Goal: Task Accomplishment & Management: Complete application form

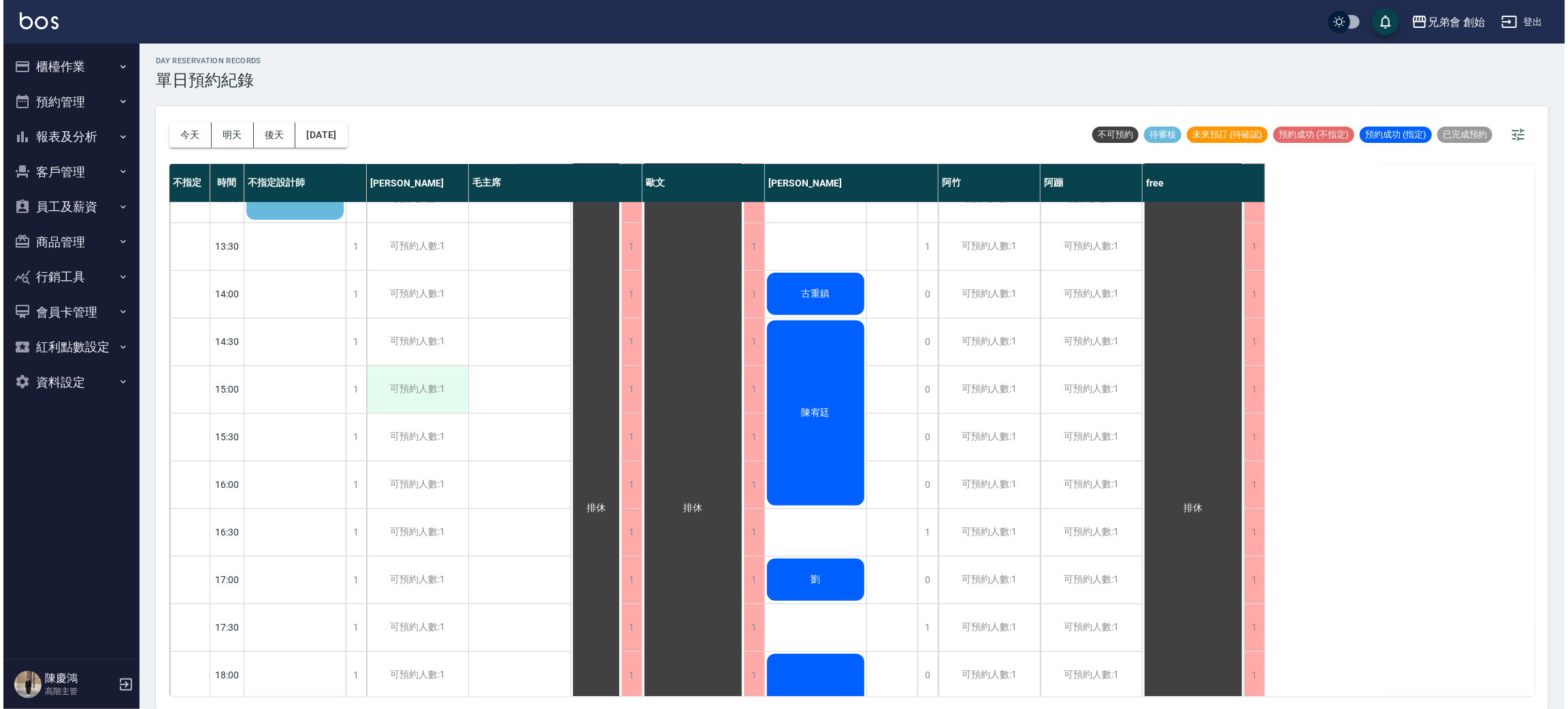
scroll to position [204, 0]
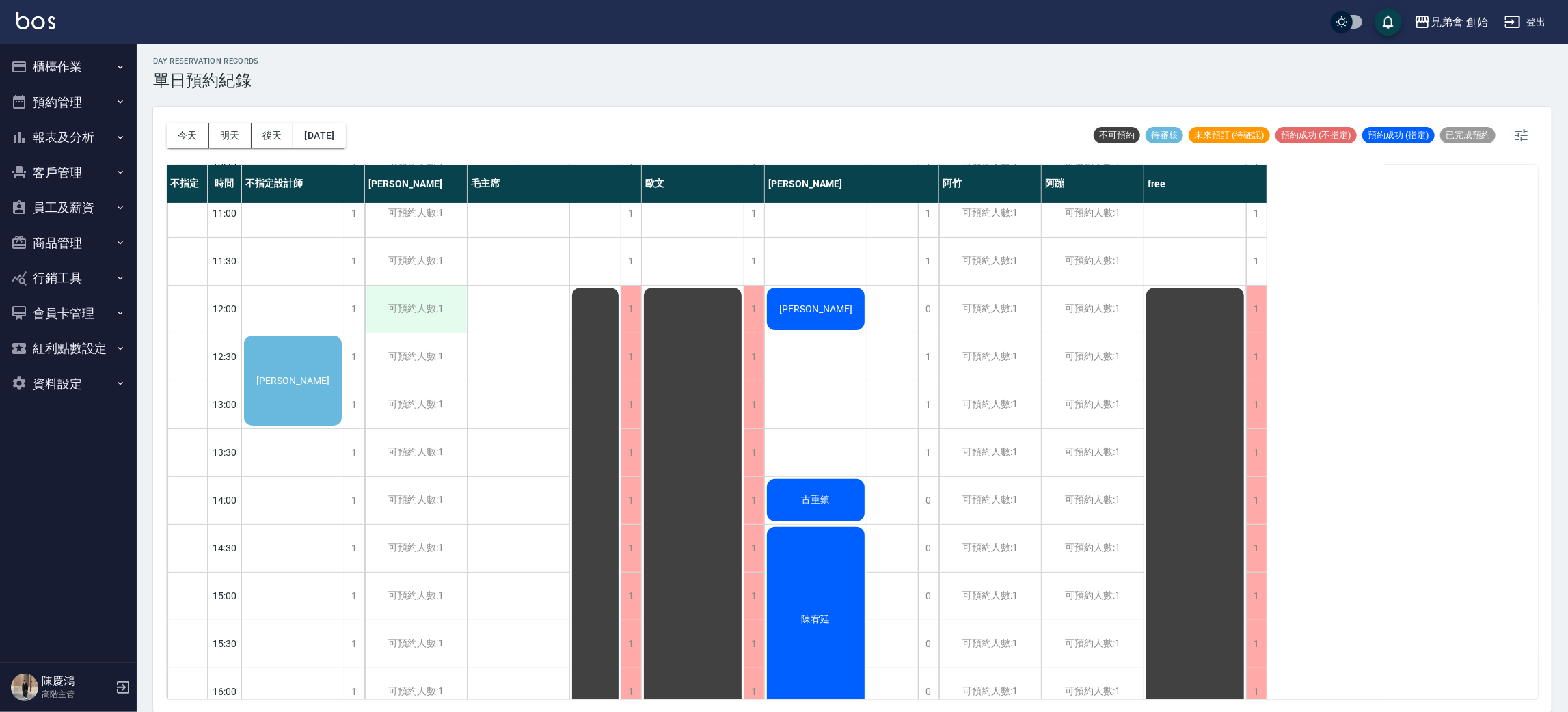
click at [409, 322] on div "可預約人數:1" at bounding box center [416, 309] width 102 height 47
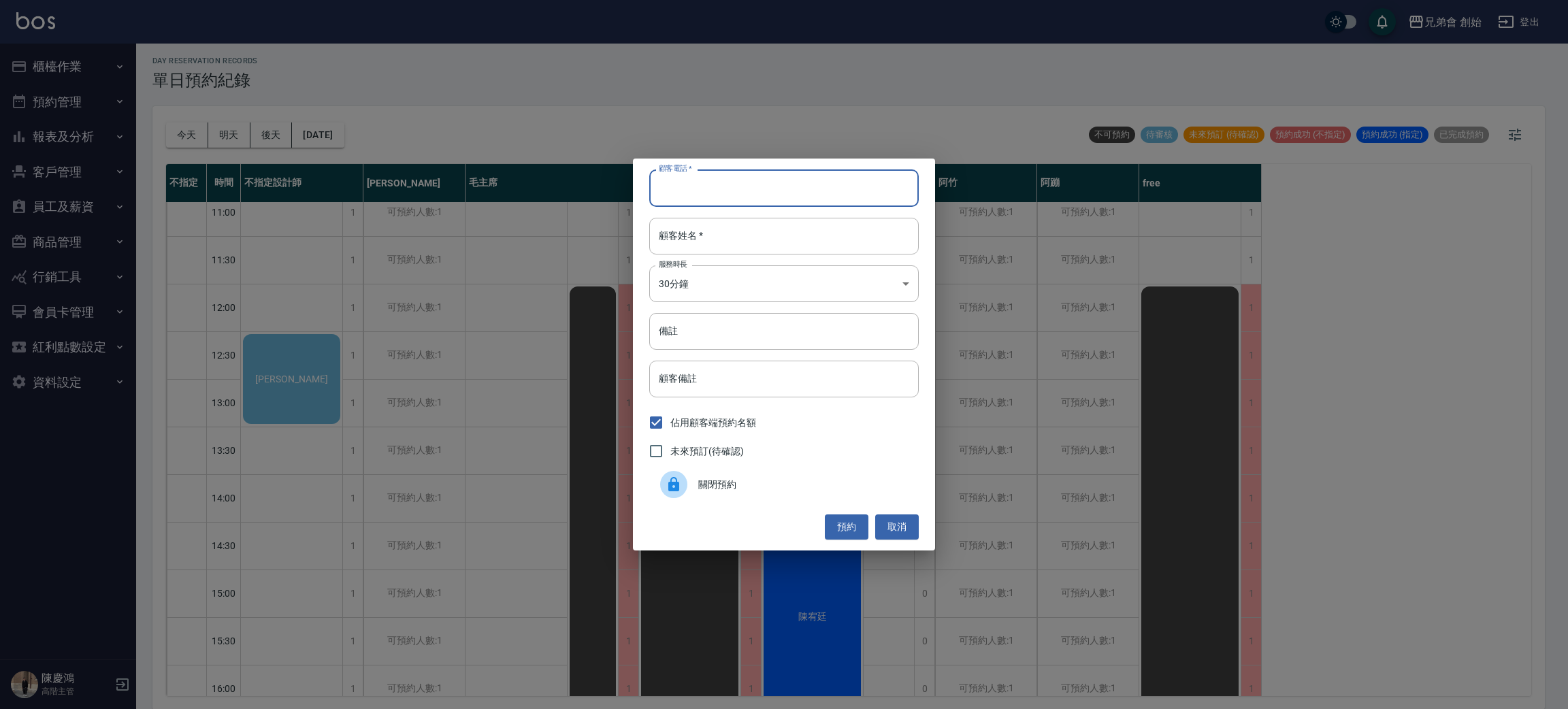
click at [838, 171] on input "顧客電話   *" at bounding box center [784, 188] width 269 height 37
click at [781, 60] on div "顧客電話   * 顧客電話   * 顧客姓名   * 顧客姓名   * 服務時長 30分鐘 1 服務時長 備註 備註 顧客備註 顧客備註 佔用顧客端預約名額 …" at bounding box center [784, 354] width 1568 height 709
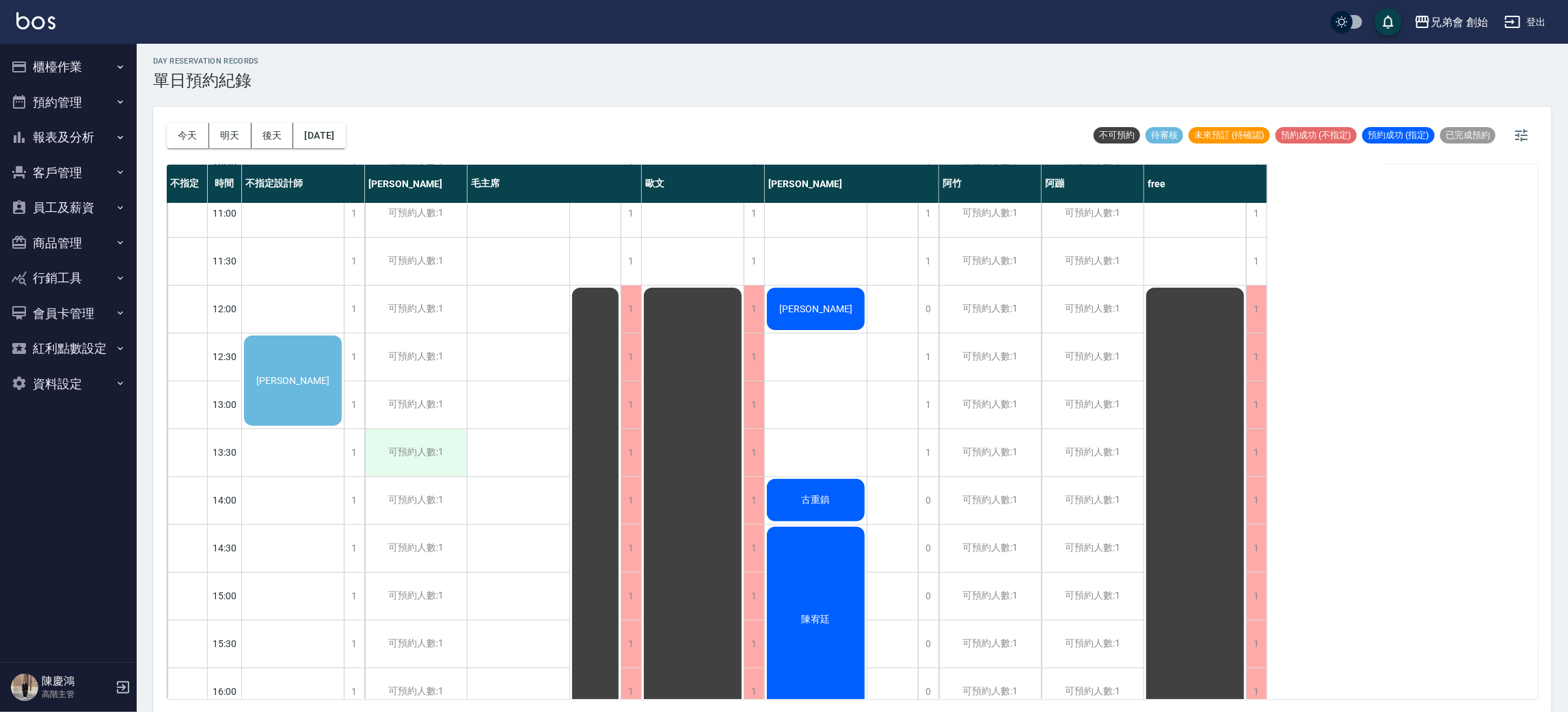
click at [424, 451] on div "可預約人數:1" at bounding box center [416, 453] width 102 height 47
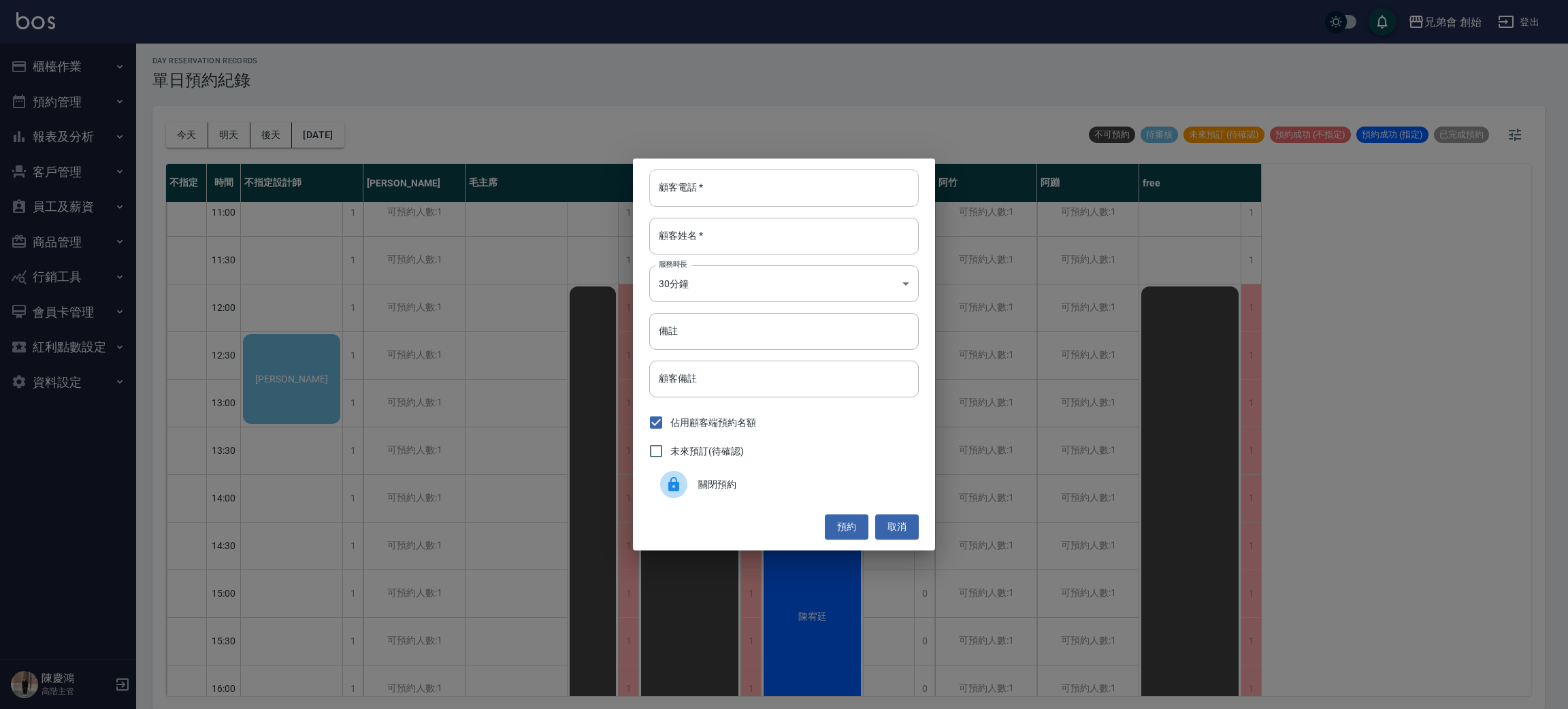
click at [737, 175] on input "顧客電話   *" at bounding box center [784, 188] width 269 height 37
click at [700, 184] on input "顧客電話   *" at bounding box center [784, 188] width 269 height 37
click at [763, 183] on input "顧客電話   *" at bounding box center [784, 188] width 269 height 37
drag, startPoint x: 764, startPoint y: 183, endPoint x: 721, endPoint y: 183, distance: 43.0
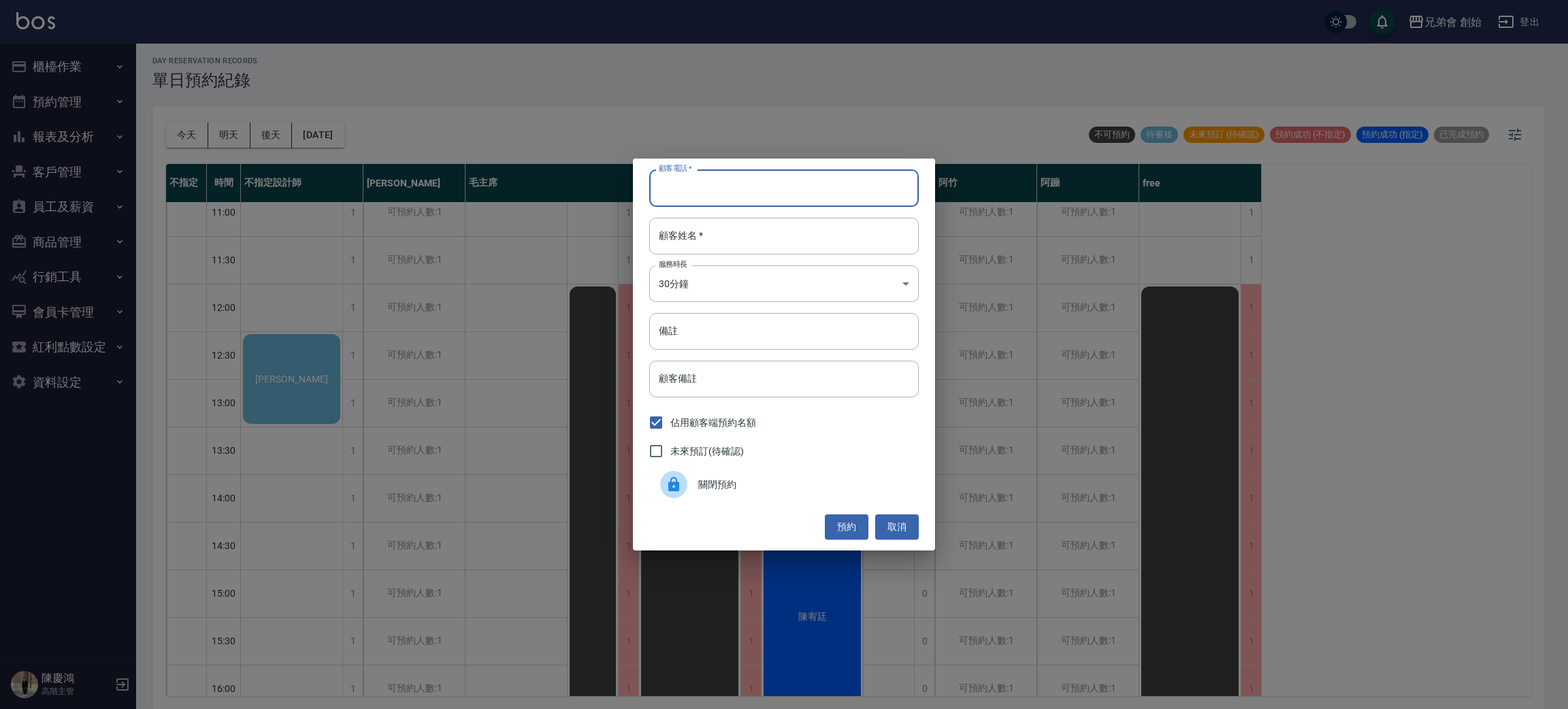
click at [754, 183] on input "顧客電話   *" at bounding box center [784, 188] width 269 height 37
drag, startPoint x: 714, startPoint y: 183, endPoint x: 558, endPoint y: 162, distance: 157.4
click at [552, 166] on div "顧客電話   * 顧客電話   * 顧客姓名   * 顧客姓名   * 服務時長 30分鐘 1 服務時長 備註 備註 顧客備註 顧客備註 佔用顧客端預約名額 …" at bounding box center [784, 354] width 1568 height 709
drag, startPoint x: 721, startPoint y: 186, endPoint x: 720, endPoint y: 175, distance: 11.0
click at [718, 183] on input "顧客電話   *" at bounding box center [784, 188] width 269 height 37
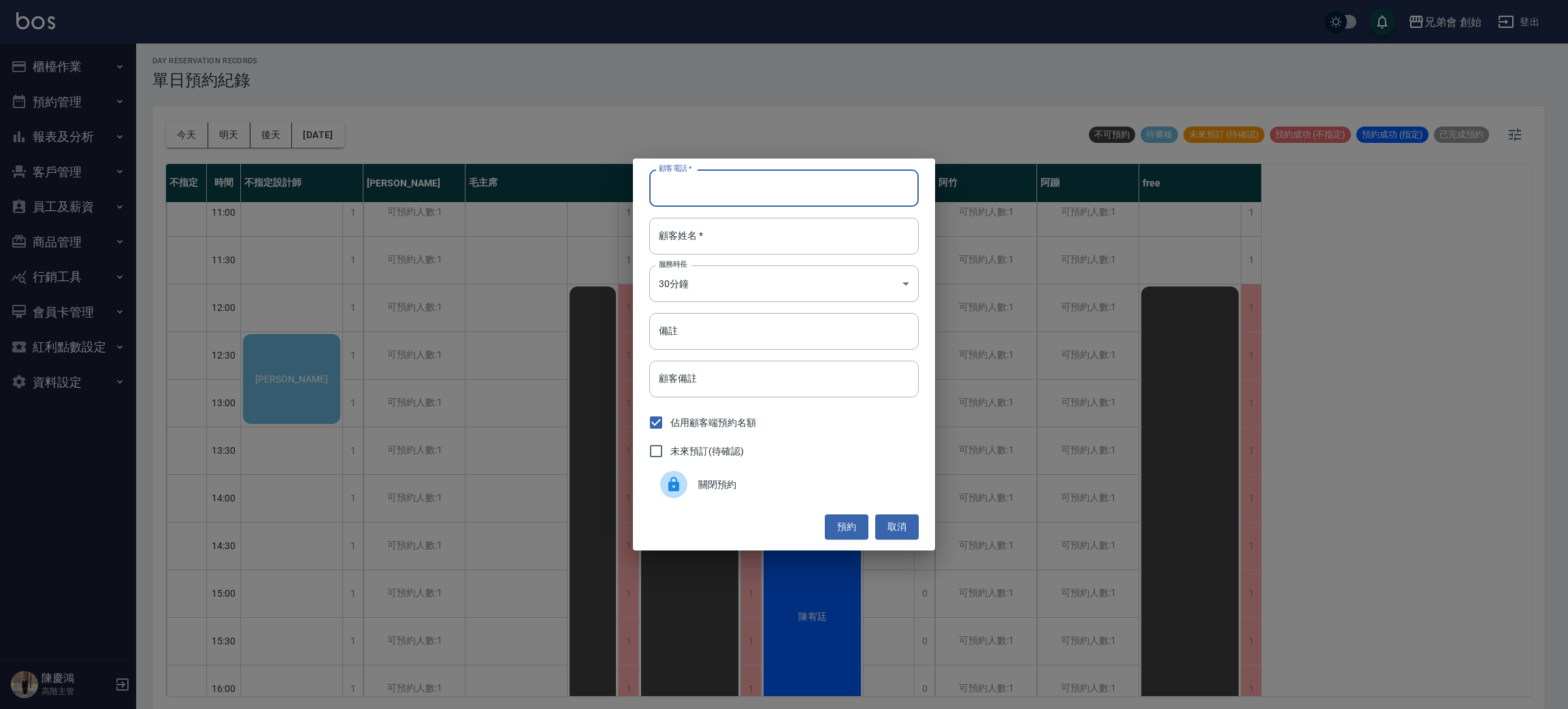
click at [396, 379] on div "顧客電話   * 顧客電話   * 顧客姓名   * 顧客姓名   * 服務時長 30分鐘 1 服務時長 備註 備註 顧客備註 顧客備註 佔用顧客端預約名額 …" at bounding box center [784, 354] width 1568 height 709
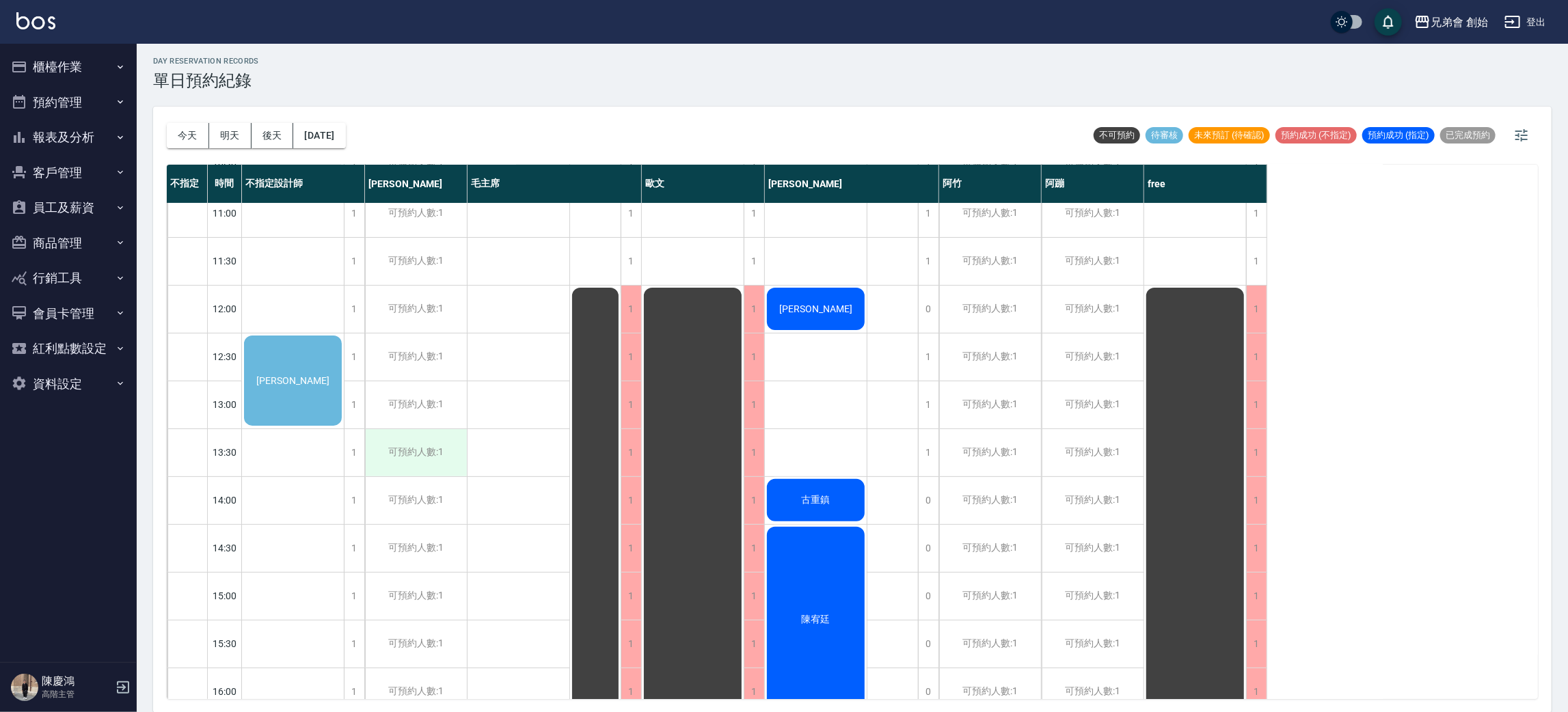
click at [411, 449] on div "可預約人數:1" at bounding box center [416, 453] width 102 height 47
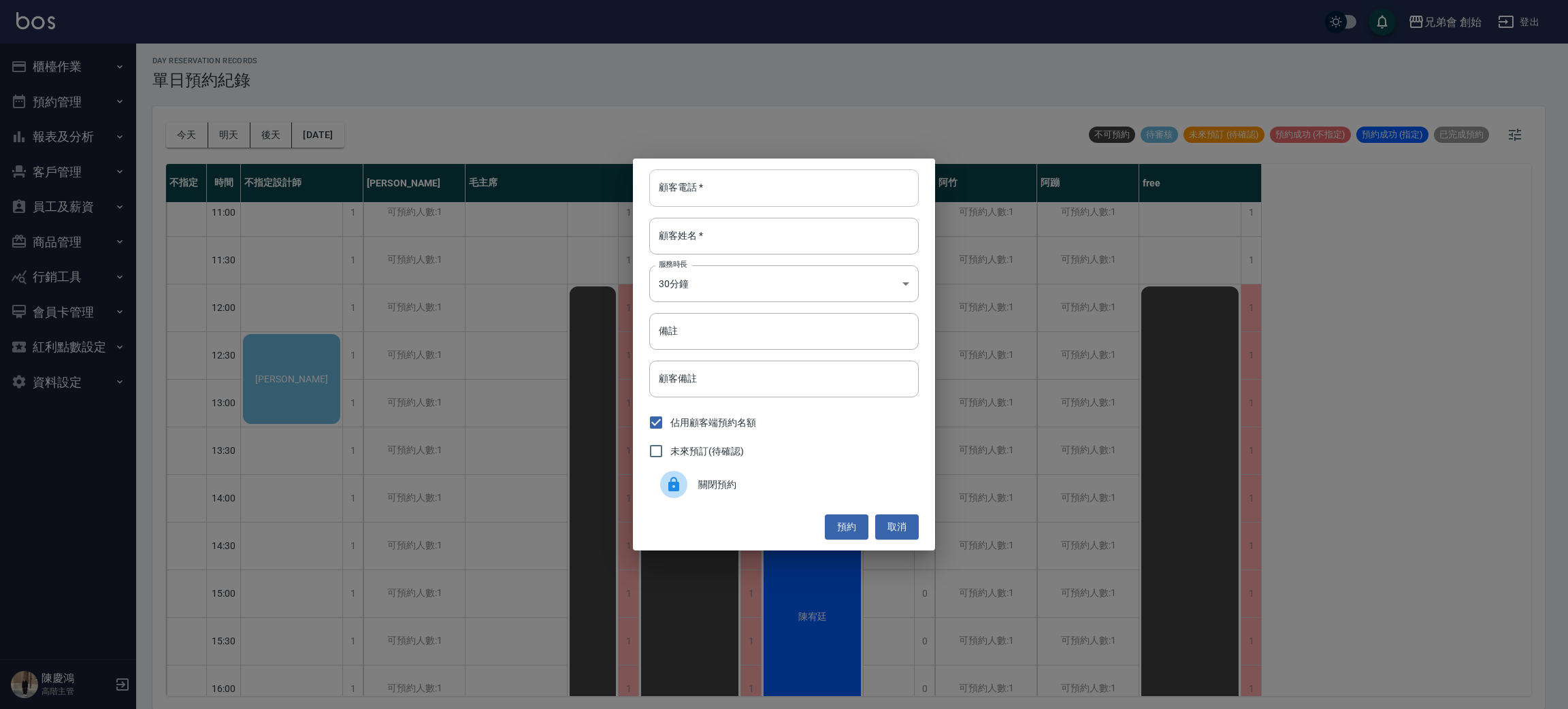
click at [697, 188] on input "顧客電話   *" at bounding box center [784, 188] width 269 height 37
type input "\"
type input "0913580089"
click at [736, 222] on input "顧客姓名   *" at bounding box center [784, 237] width 269 height 37
type input "黃"
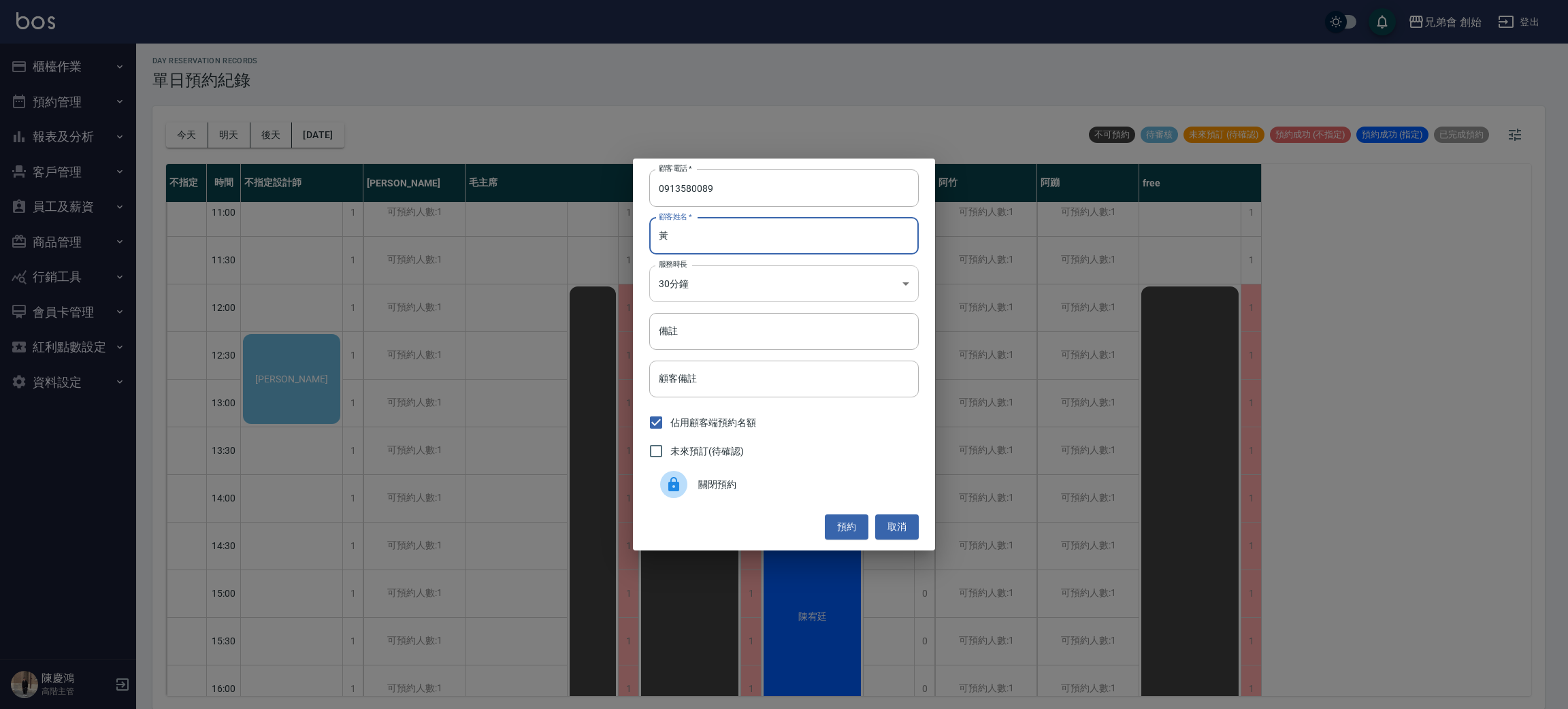
click at [748, 283] on body "兄弟會 創始 登出 櫃檯作業 打帳單 帳單列表 掛單列表 座位開單 營業儀表板 現金收支登錄 高階收支登錄 材料自購登錄 每日結帳 排班表 現場電腦打卡 掃碼…" at bounding box center [784, 353] width 1568 height 713
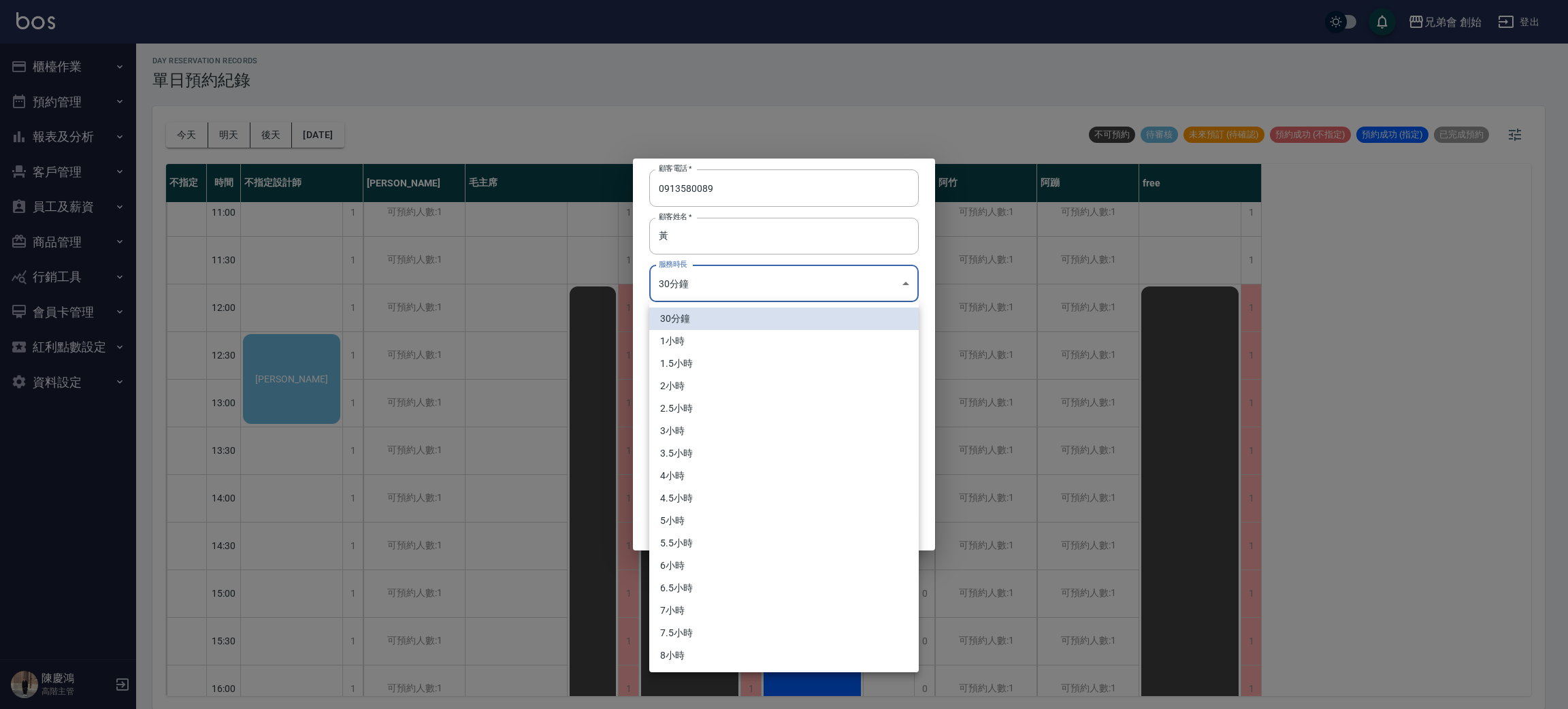
click at [745, 339] on li "1小時" at bounding box center [784, 342] width 269 height 23
type input "2"
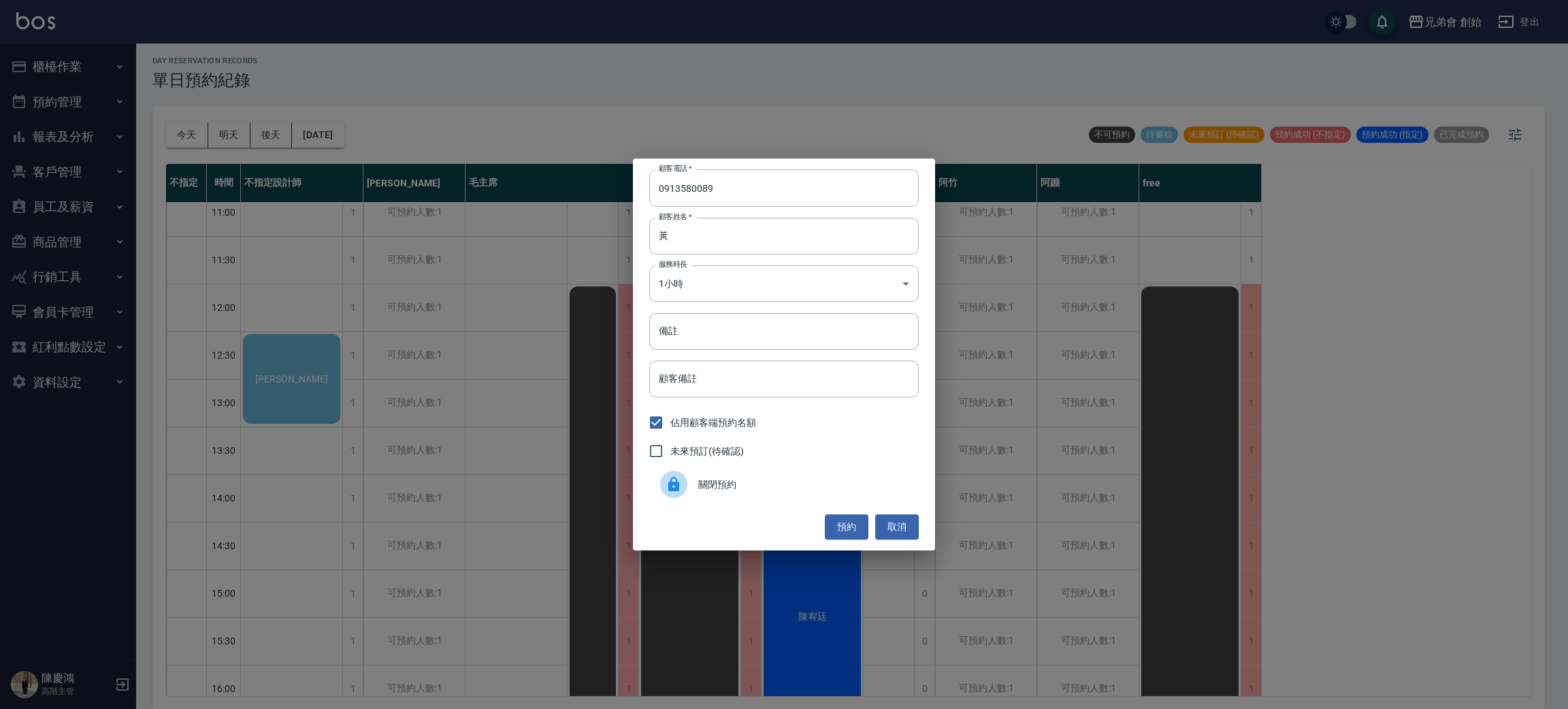
click at [757, 509] on div "顧客電話   * [PHONE_NUMBER] 顧客電話   * 顧客姓名   * 黃 顧客姓名   * 服務時長 1小時 2 服務時長 備註 備註 顧客備註…" at bounding box center [784, 354] width 302 height 391
click at [757, 525] on div "預約 取消" at bounding box center [784, 526] width 269 height 25
click at [848, 519] on button "預約" at bounding box center [846, 526] width 43 height 25
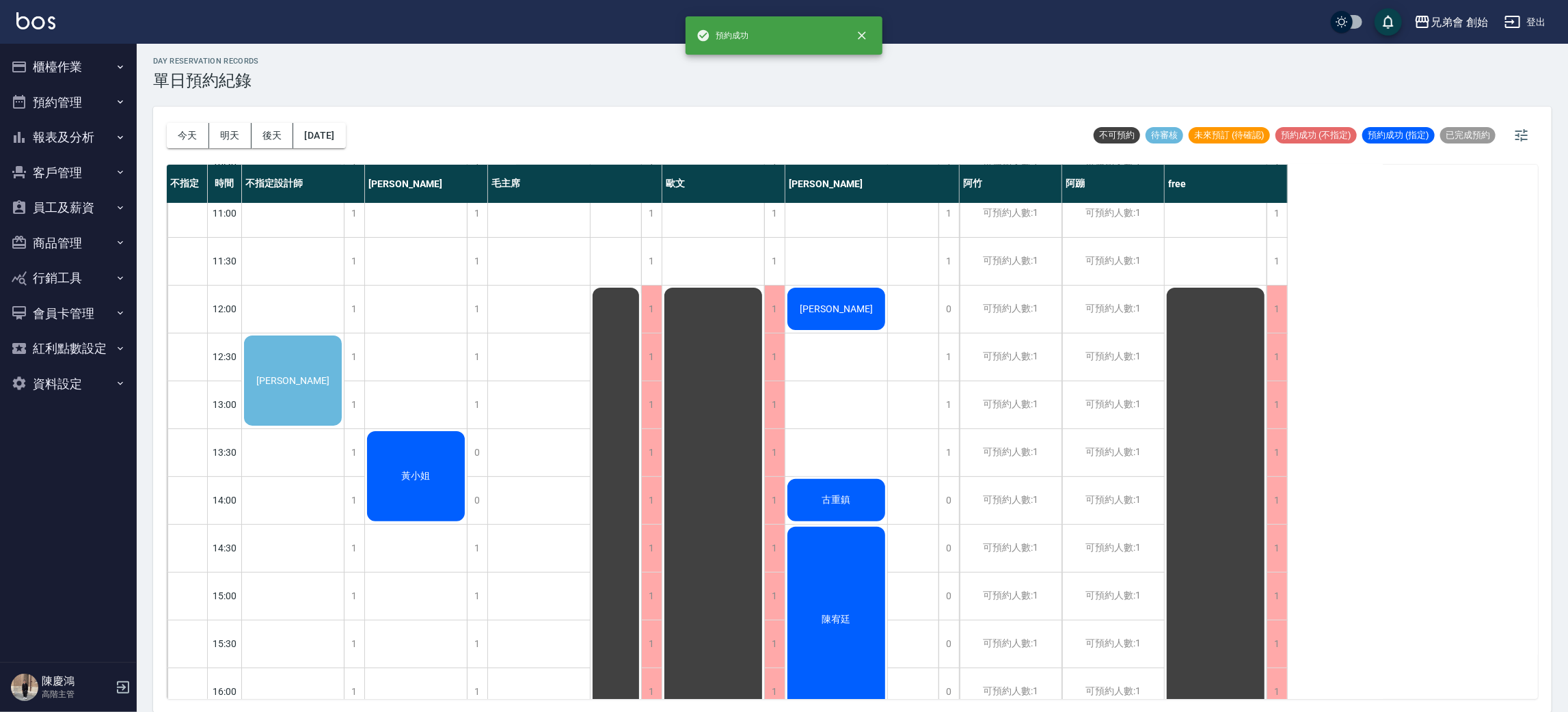
click at [344, 428] on div "黃小姐" at bounding box center [292, 381] width 102 height 94
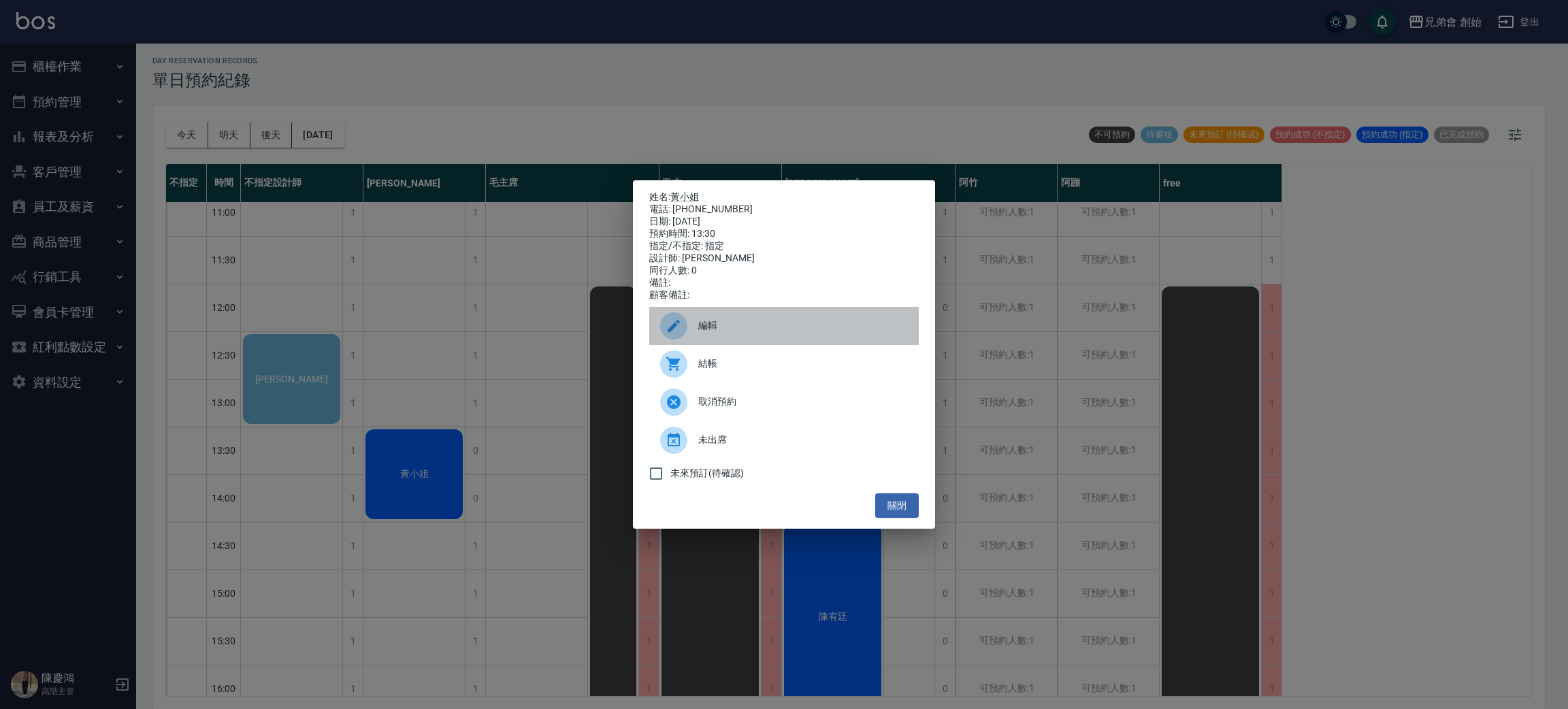
click at [725, 332] on span "編輯" at bounding box center [803, 325] width 210 height 14
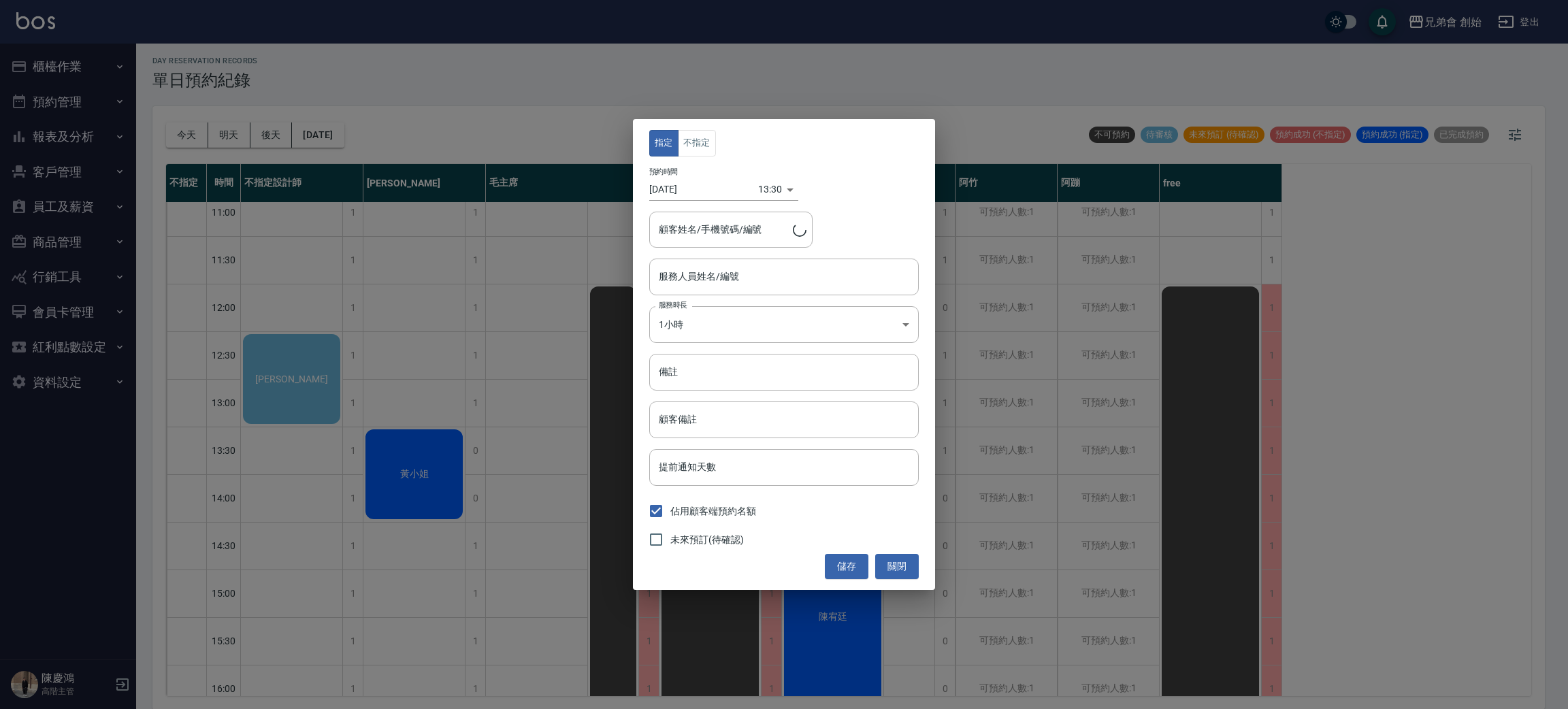
type input "[PERSON_NAME](無代號)"
type input "黃小姐/0913580089/"
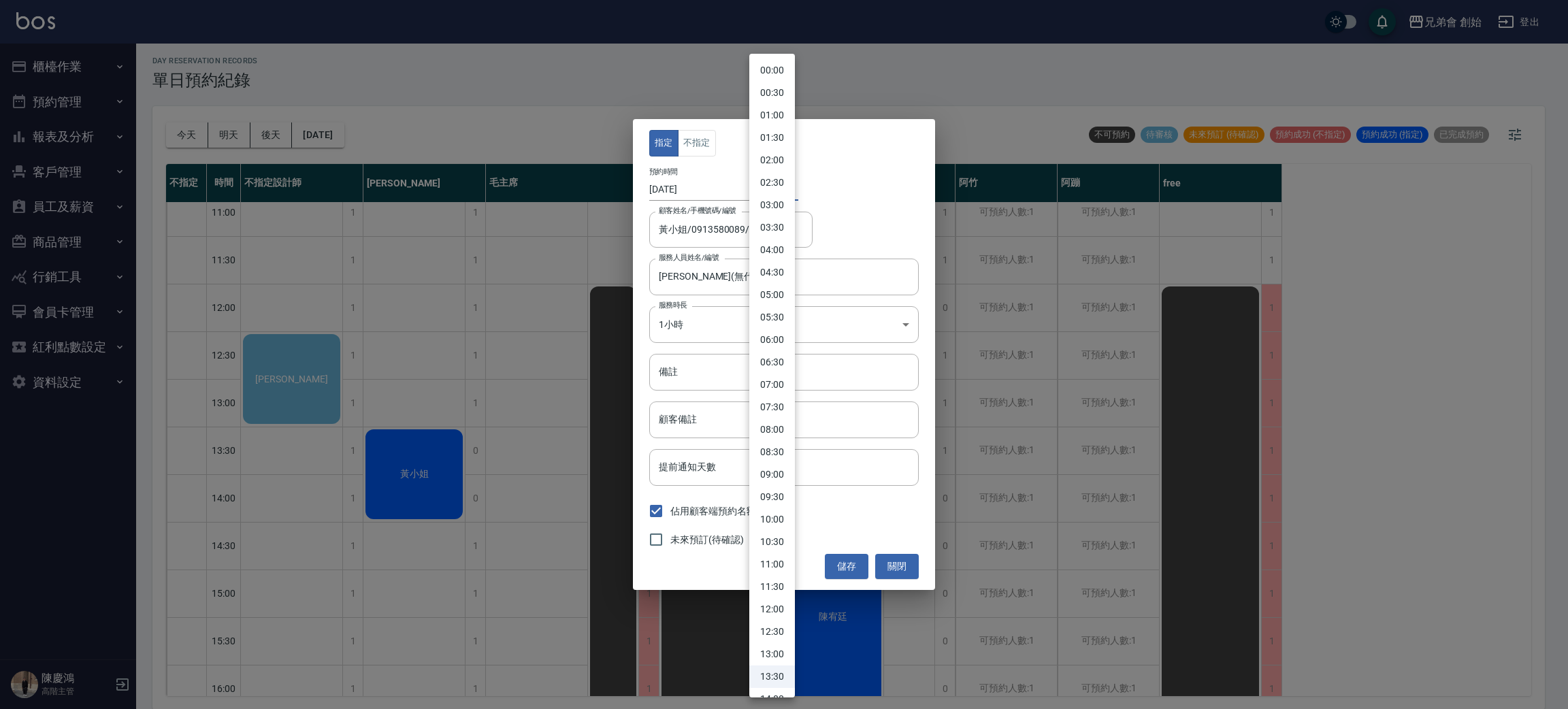
click at [767, 184] on body "兄弟會 創始 登出 櫃檯作業 打帳單 帳單列表 掛單列表 座位開單 營業儀表板 現金收支登錄 高階收支登錄 材料自購登錄 每日結帳 排班表 現場電腦打卡 掃碼…" at bounding box center [784, 353] width 1568 height 713
click at [783, 554] on li "15:30" at bounding box center [772, 563] width 45 height 23
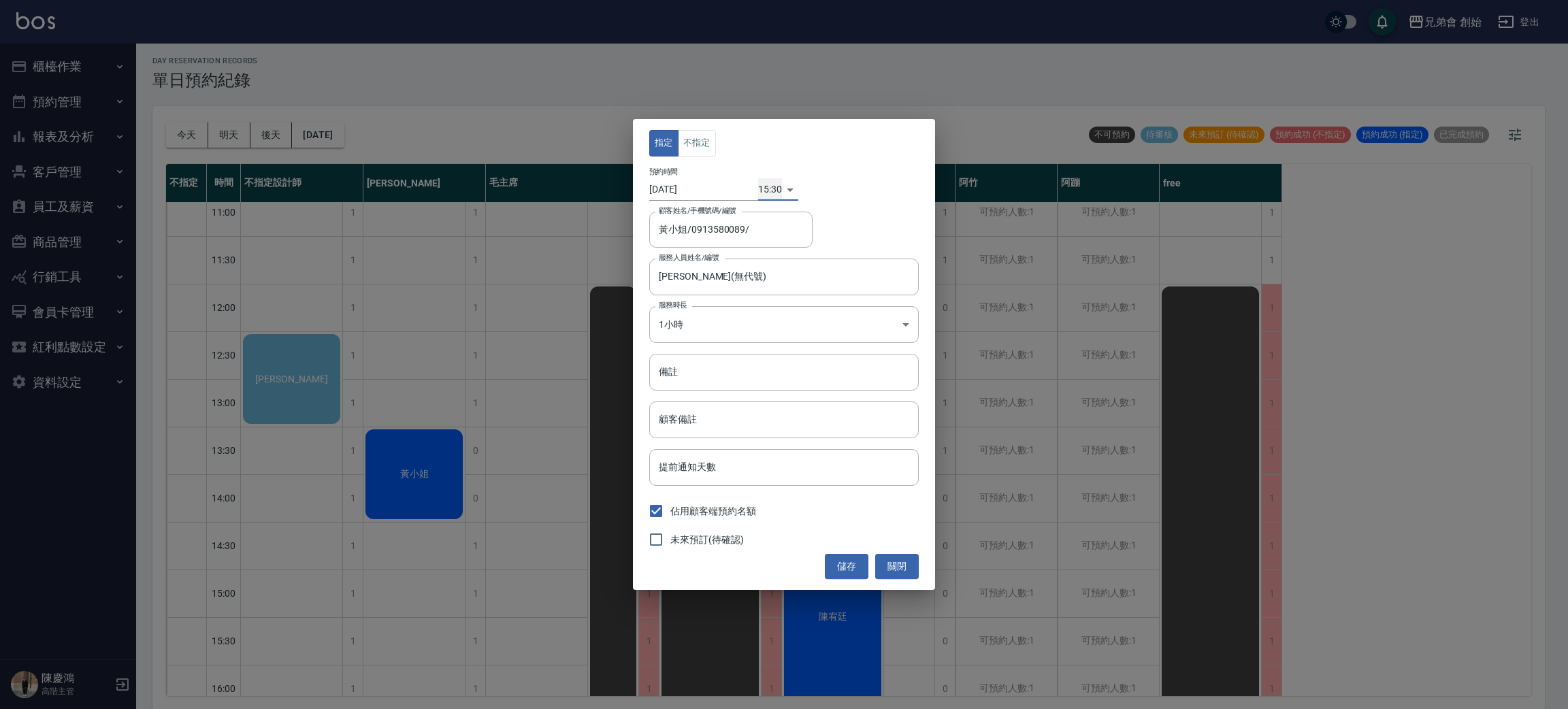
type input "1755588600000"
click at [843, 565] on button "儲存" at bounding box center [846, 566] width 43 height 25
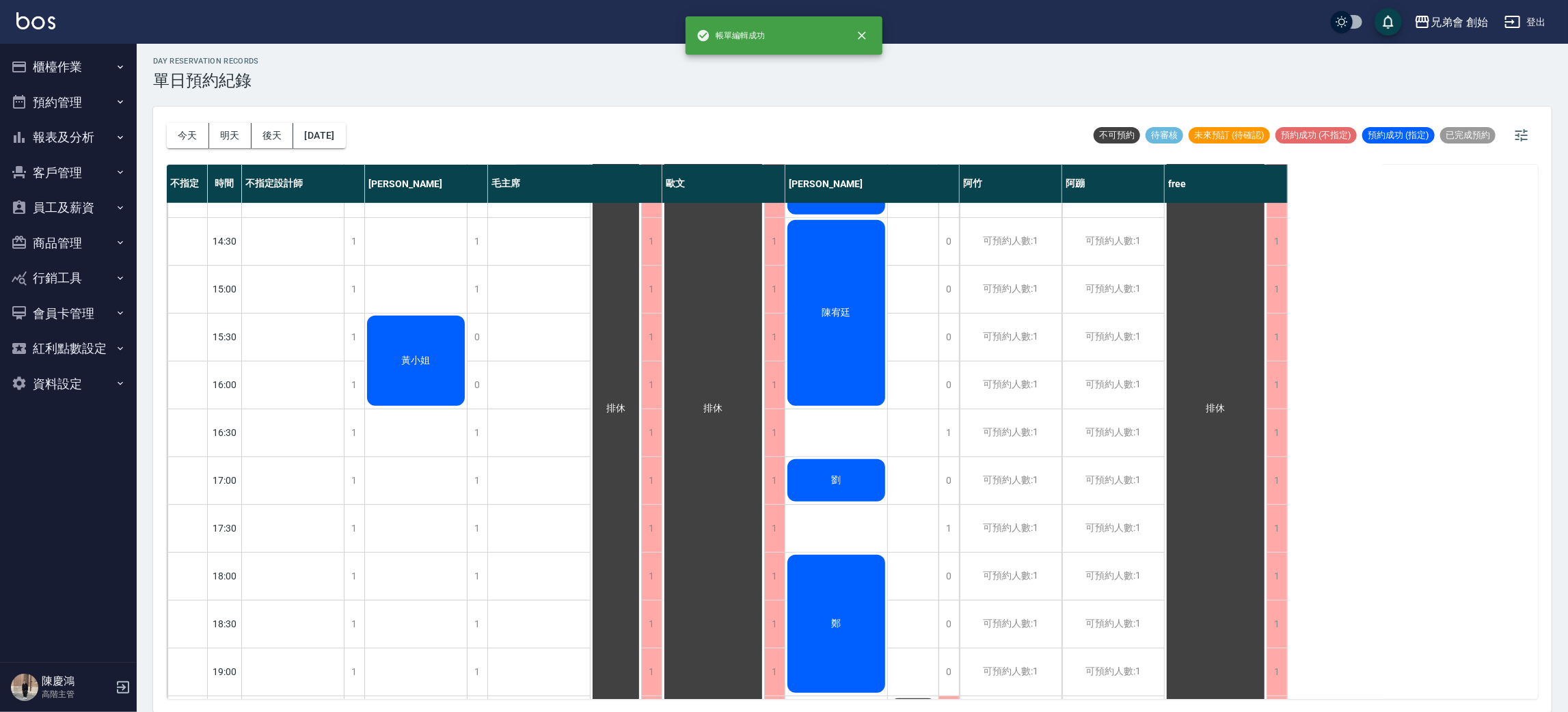
scroll to position [410, 0]
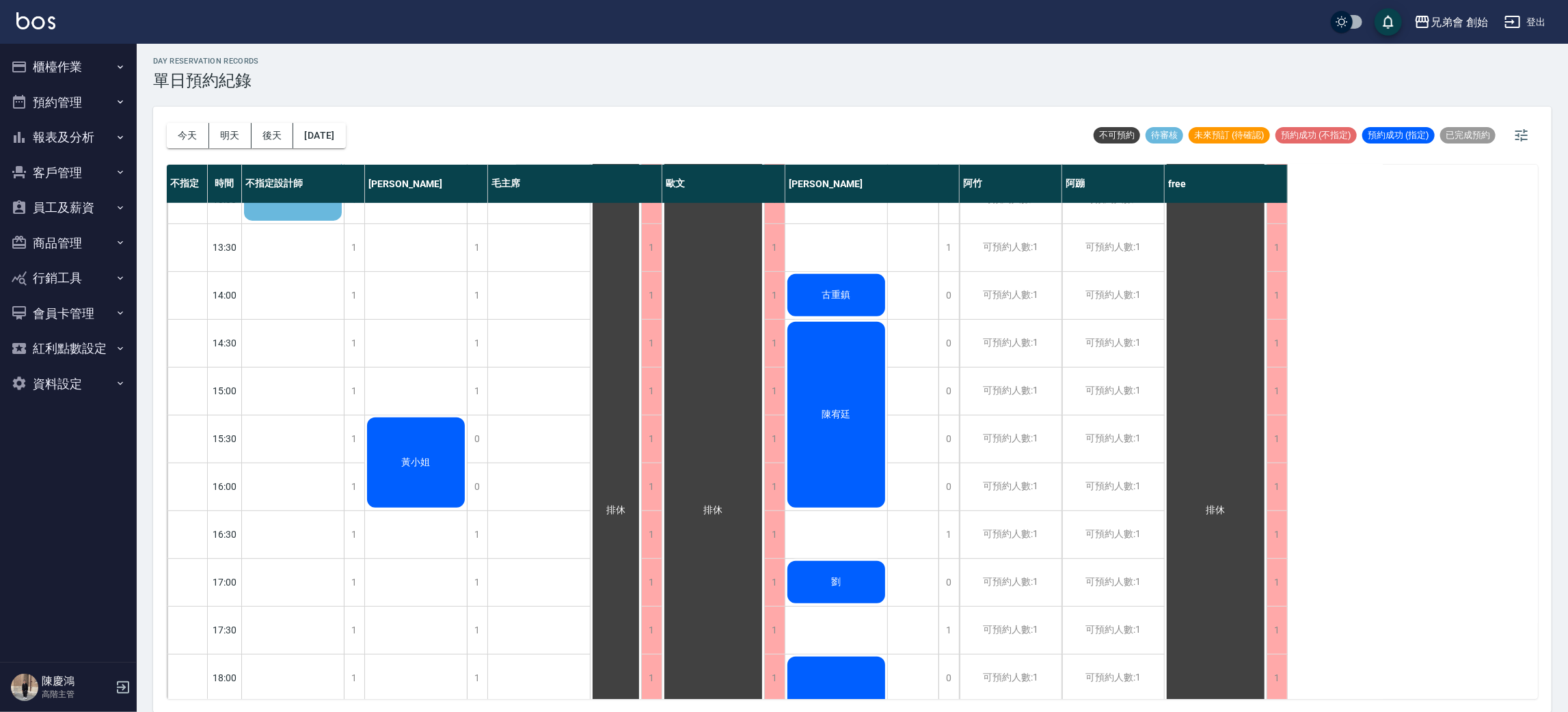
click at [332, 181] on span "黃小姐" at bounding box center [292, 176] width 78 height 11
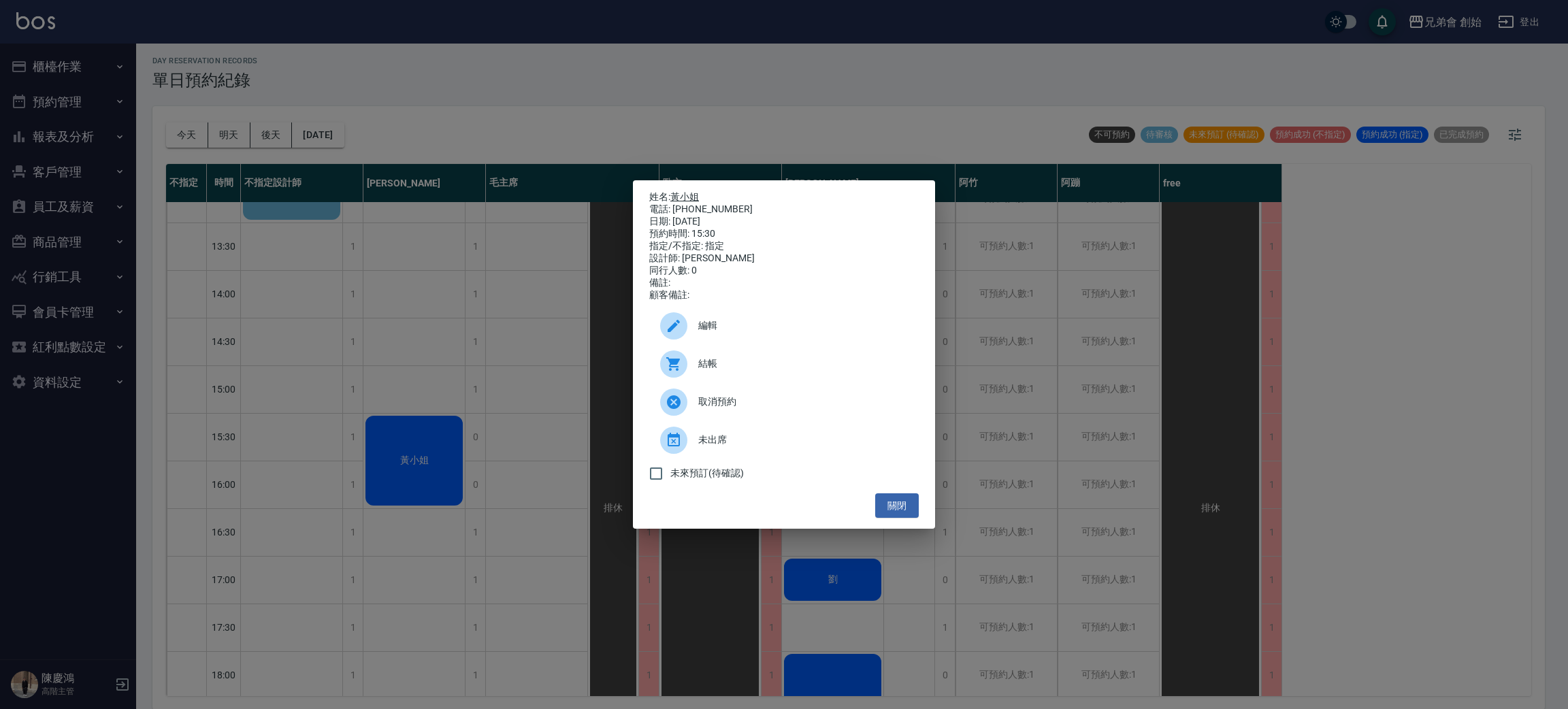
click at [687, 192] on link "黃小姐" at bounding box center [685, 196] width 28 height 11
drag, startPoint x: 883, startPoint y: 505, endPoint x: 981, endPoint y: 480, distance: 101.1
click at [883, 505] on button "關閉" at bounding box center [897, 506] width 43 height 25
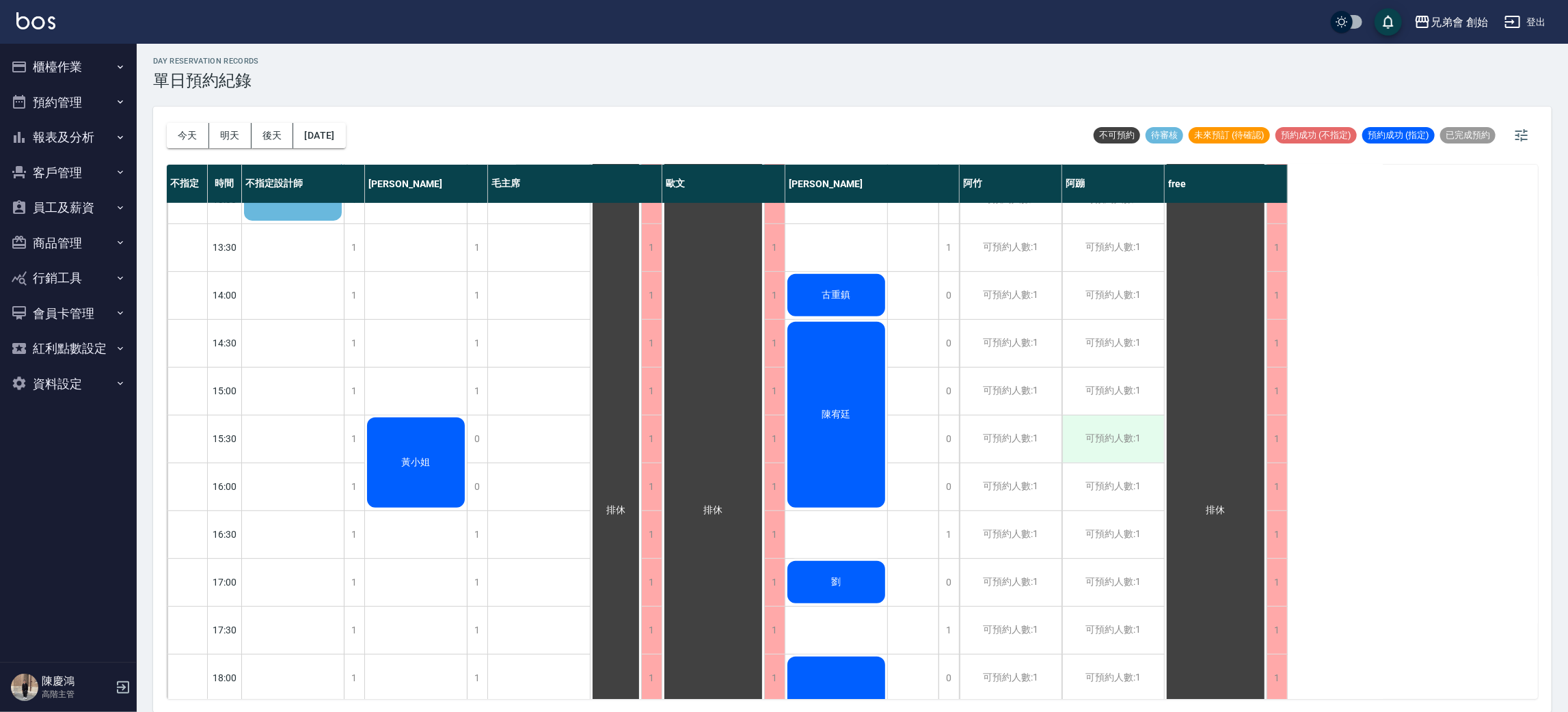
click at [1110, 433] on div "可預約人數:1" at bounding box center [1113, 439] width 102 height 47
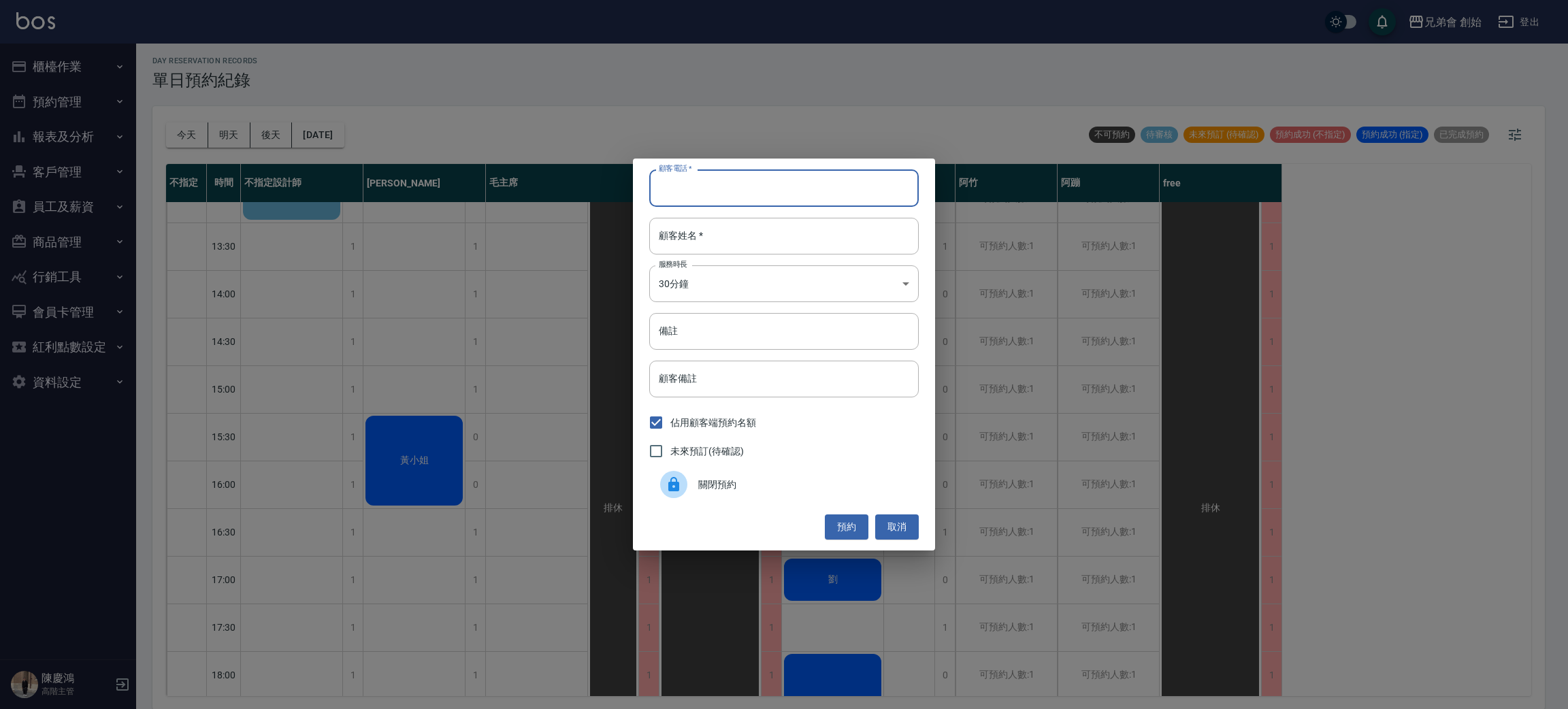
click at [705, 189] on input "顧客電話   *" at bounding box center [784, 188] width 269 height 37
paste input "0913580089"
type input "0913580089"
click at [725, 240] on input "顧客姓名   *" at bounding box center [784, 237] width 269 height 37
click at [705, 249] on input "顧客姓名   *" at bounding box center [784, 237] width 269 height 37
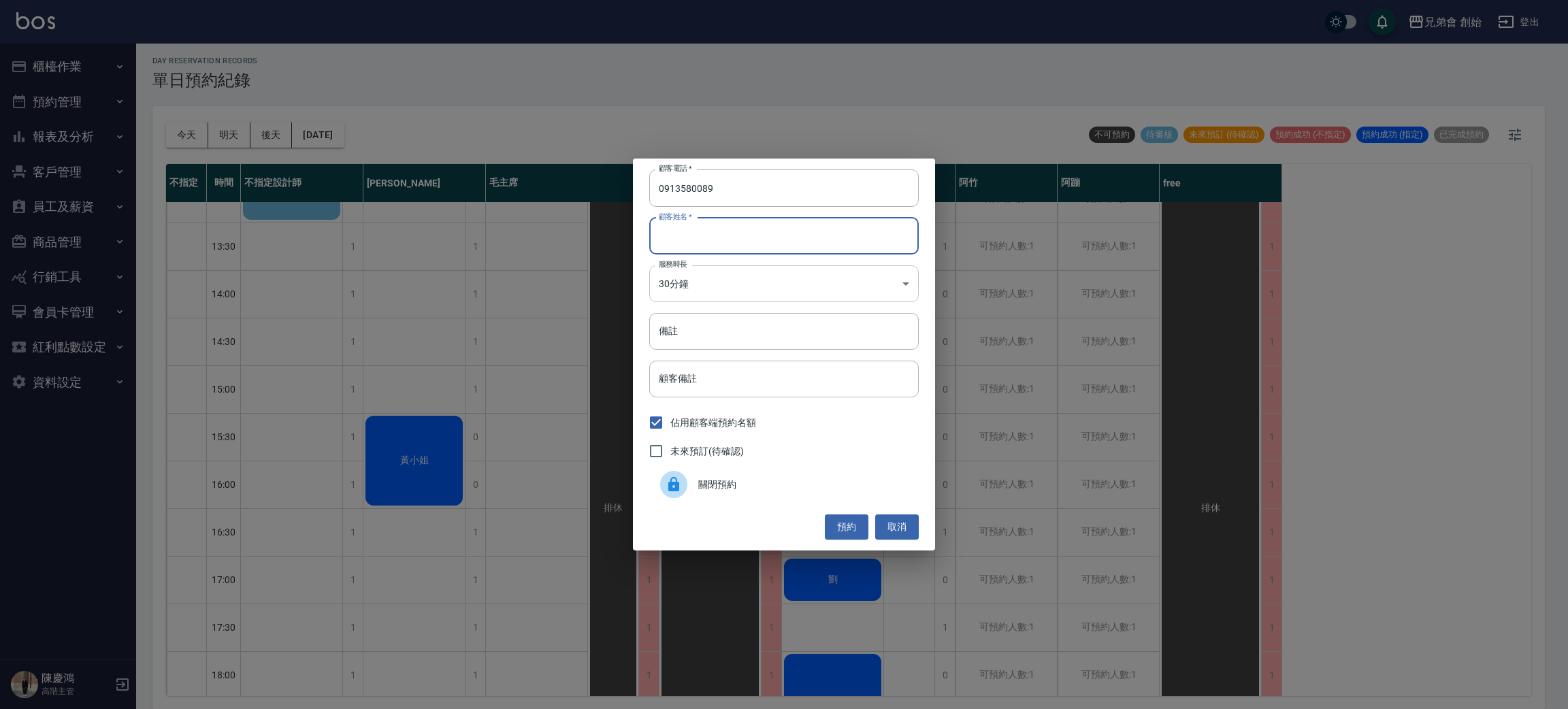
click at [718, 281] on body "兄弟會 創始 登出 櫃檯作業 打帳單 帳單列表 掛單列表 座位開單 營業儀表板 現金收支登錄 高階收支登錄 材料自購登錄 每日結帳 排班表 現場電腦打卡 掃碼…" at bounding box center [784, 353] width 1568 height 713
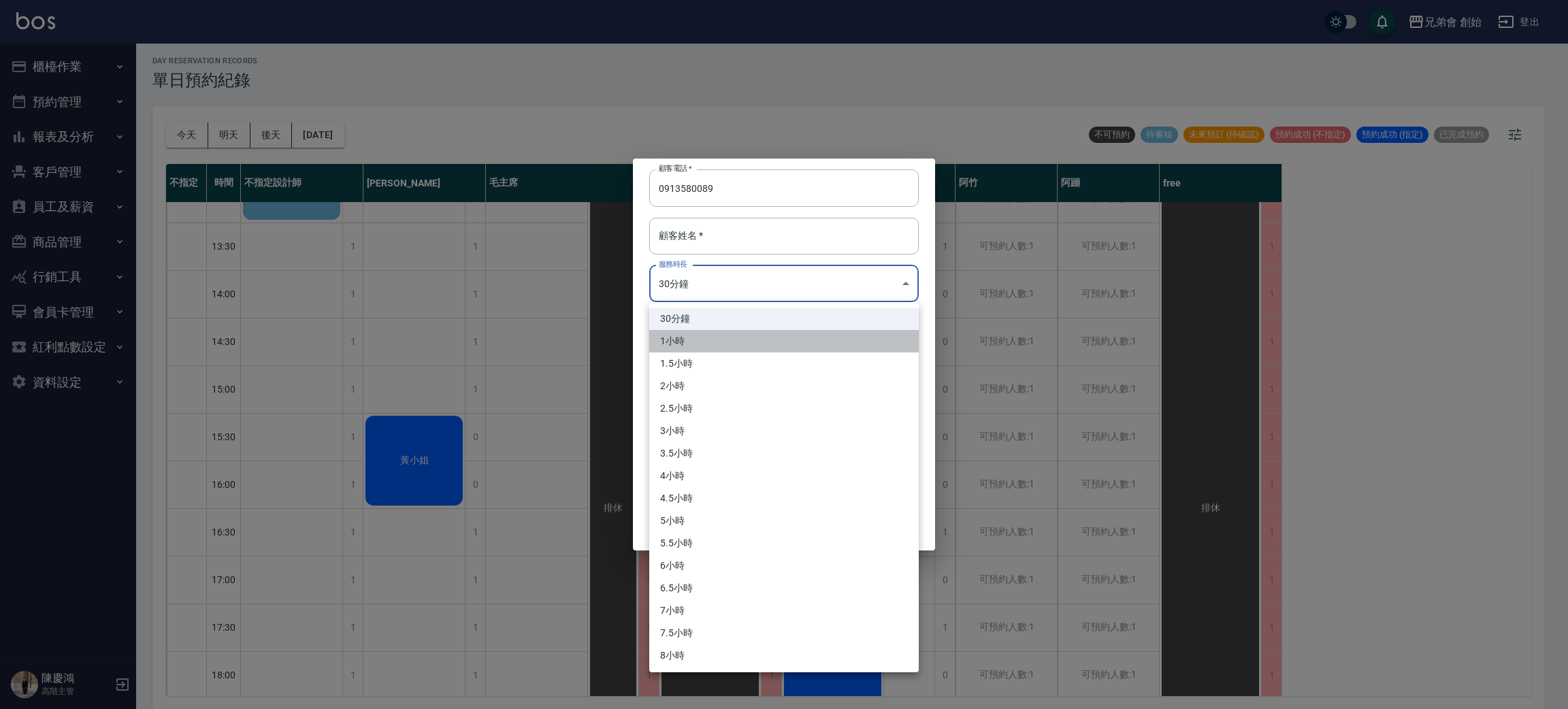
click at [728, 345] on li "1小時" at bounding box center [784, 342] width 269 height 23
type input "2"
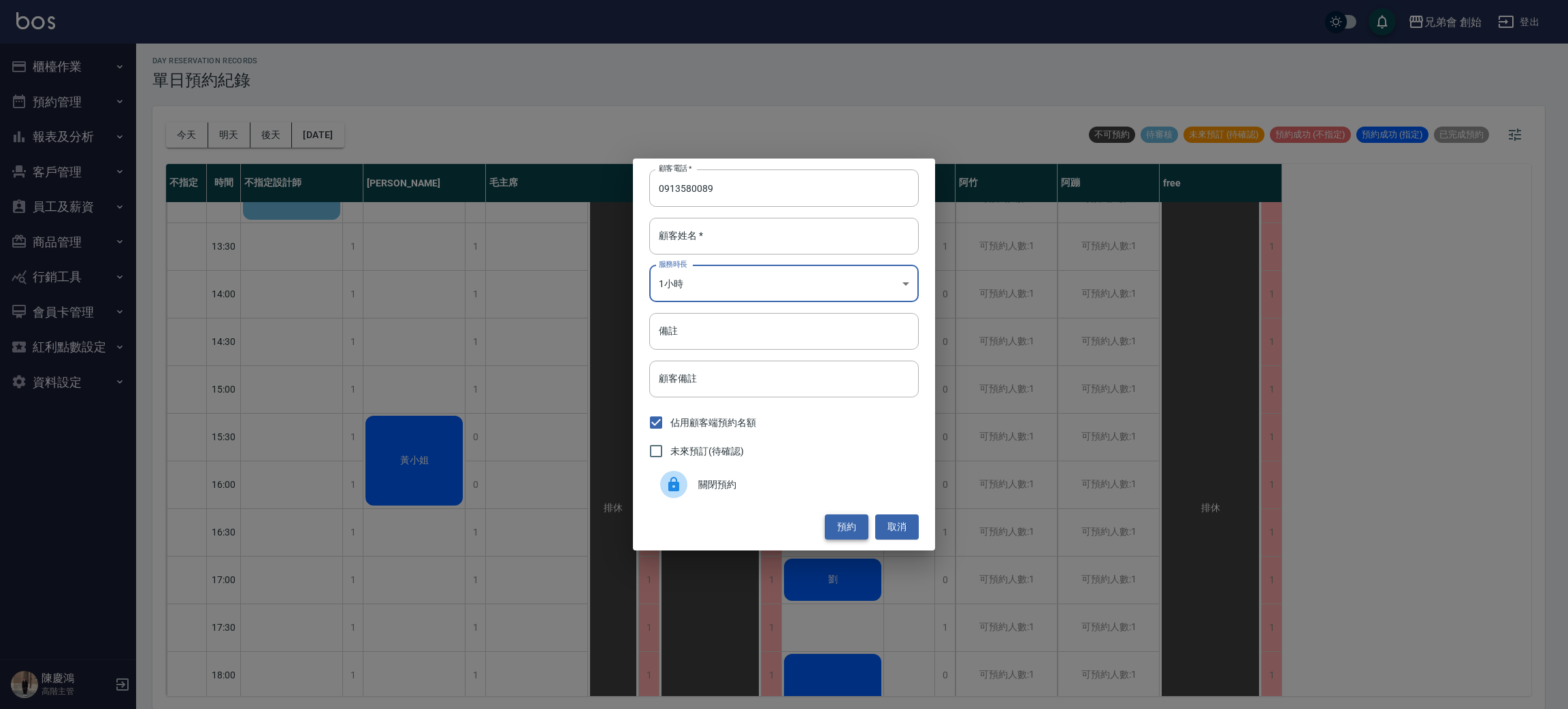
click at [839, 530] on button "預約" at bounding box center [846, 526] width 43 height 25
click at [742, 231] on input "顧客姓名   *" at bounding box center [784, 237] width 269 height 37
type input "?"
click at [843, 521] on button "預約" at bounding box center [846, 526] width 43 height 25
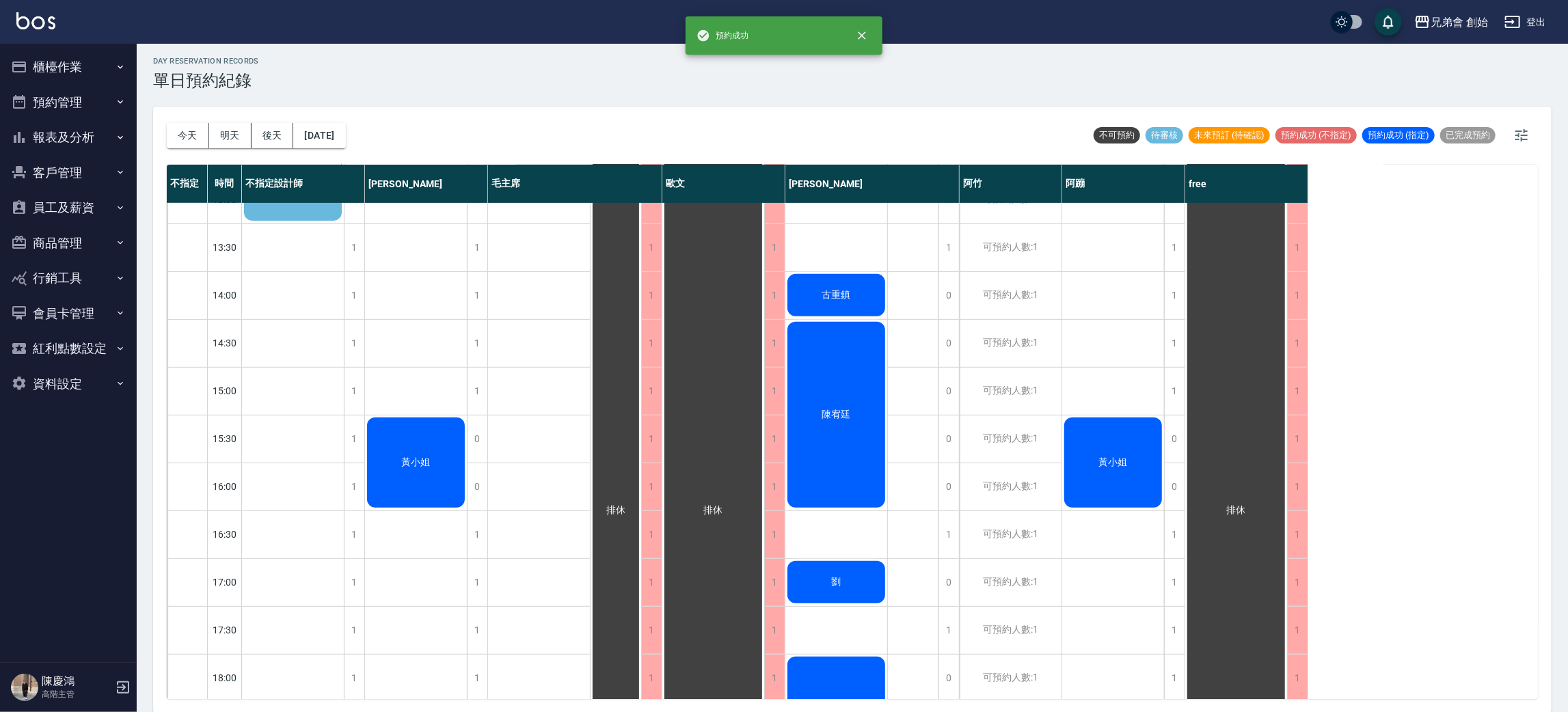
click at [1125, 385] on div "黃小姐" at bounding box center [1114, 487] width 103 height 1388
click at [380, 382] on div "黃小姐" at bounding box center [417, 487] width 103 height 1388
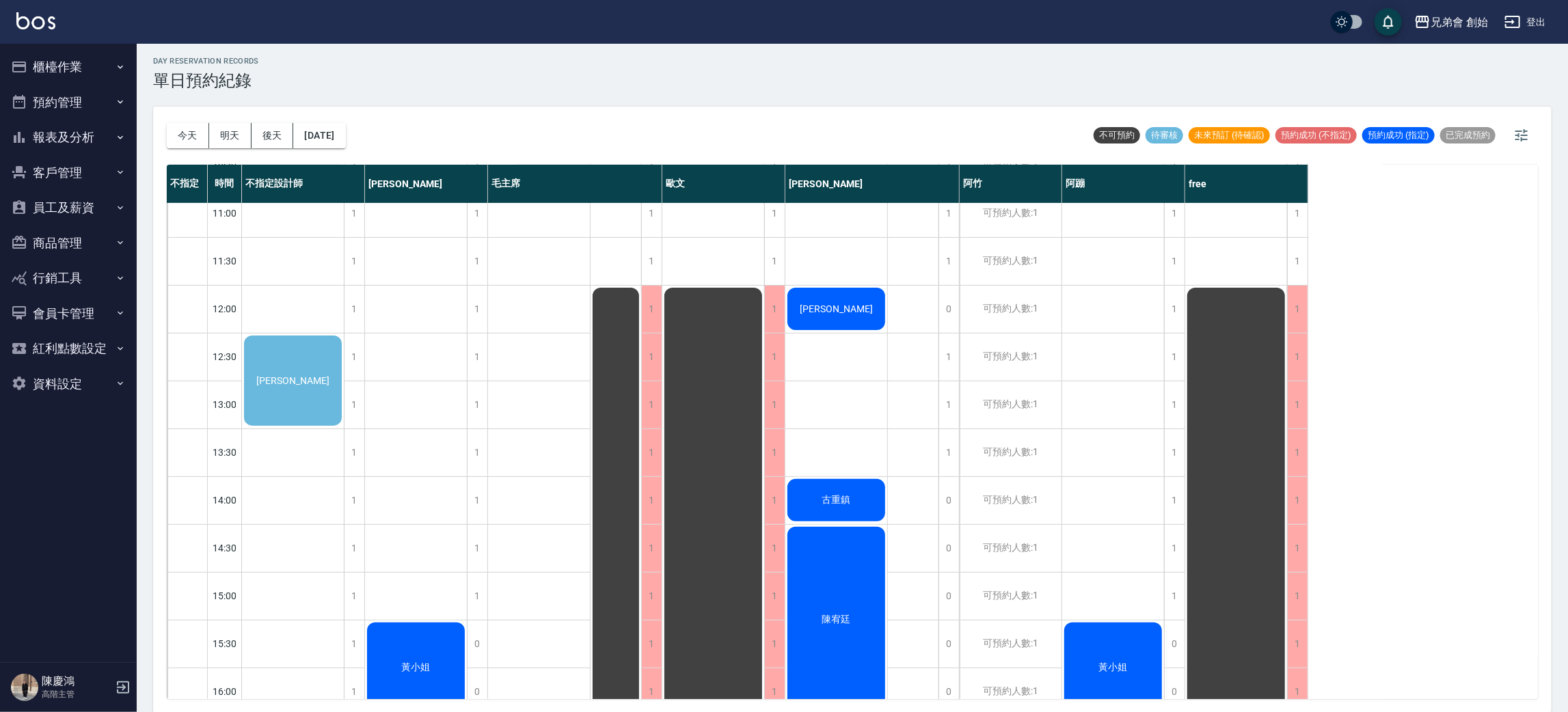
click at [327, 351] on div "[PERSON_NAME]" at bounding box center [292, 381] width 102 height 94
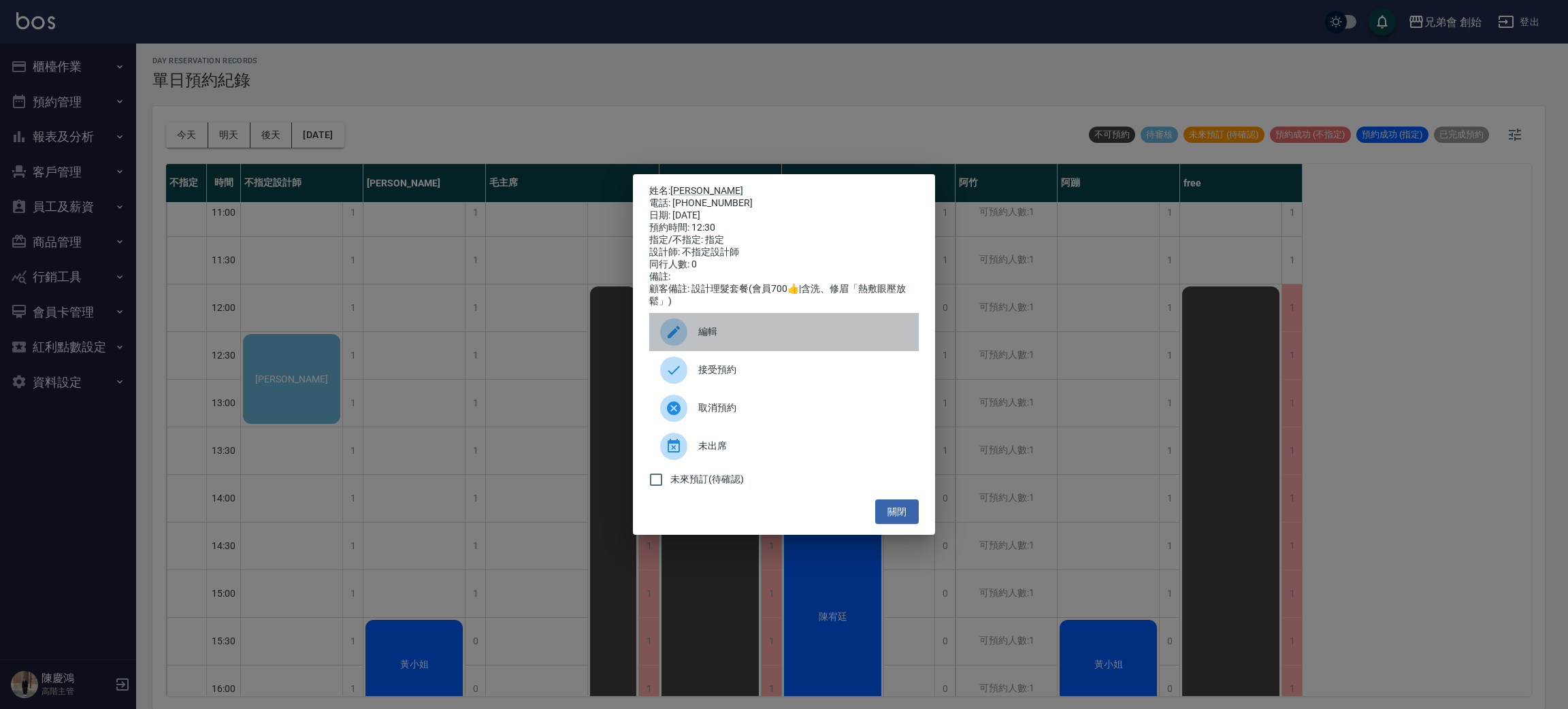
click at [718, 339] on span "編輯" at bounding box center [803, 332] width 210 height 14
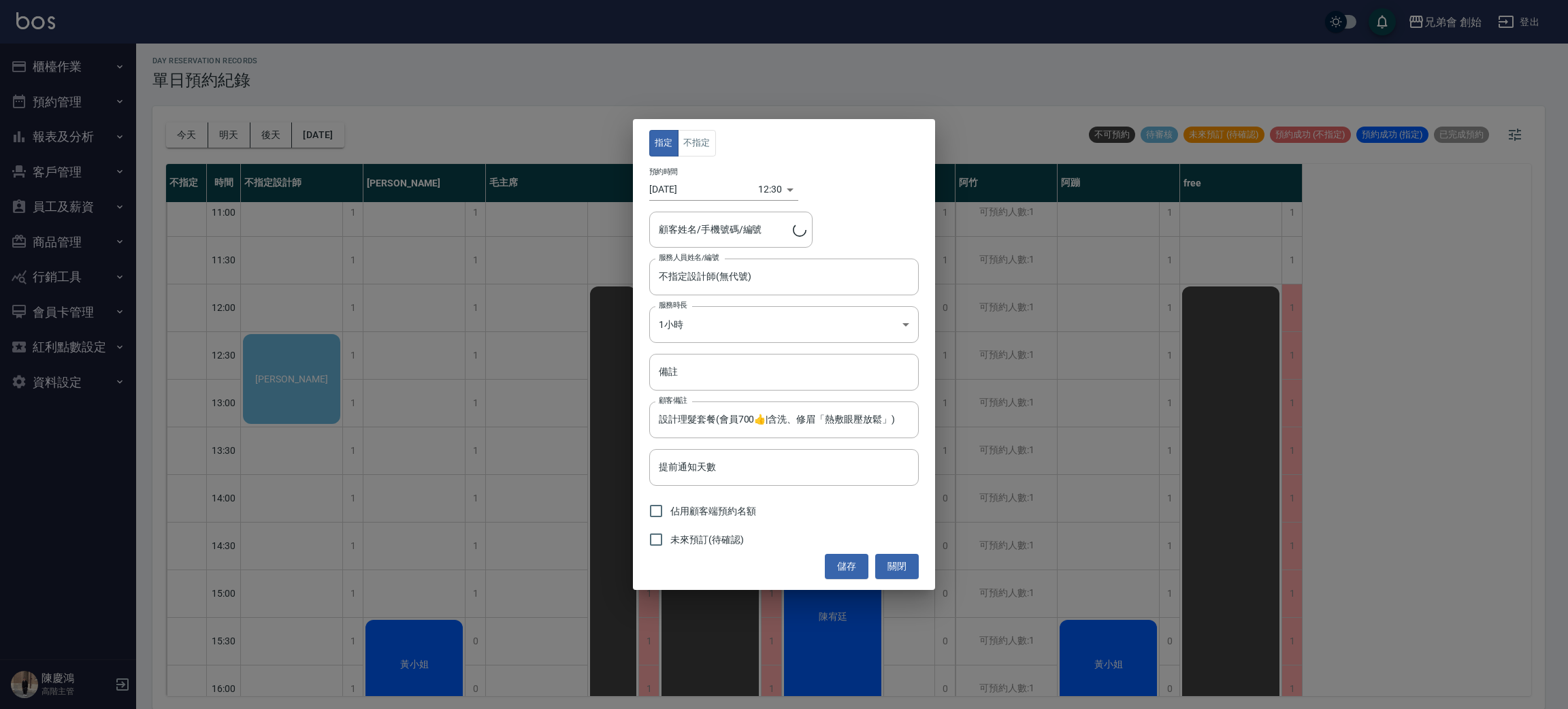
type input "[PERSON_NAME]/0986815874"
click at [737, 220] on input "[PERSON_NAME]/0986815874" at bounding box center [721, 230] width 131 height 24
drag, startPoint x: 848, startPoint y: 222, endPoint x: 822, endPoint y: 238, distance: 30.5
click at [848, 220] on div "顧客姓名/手機號碼/編號 [PERSON_NAME]/0986815874 顧客姓名/手機號碼/編號" at bounding box center [784, 229] width 269 height 36
click at [756, 275] on input "不指定設計師(無代號)" at bounding box center [774, 277] width 237 height 24
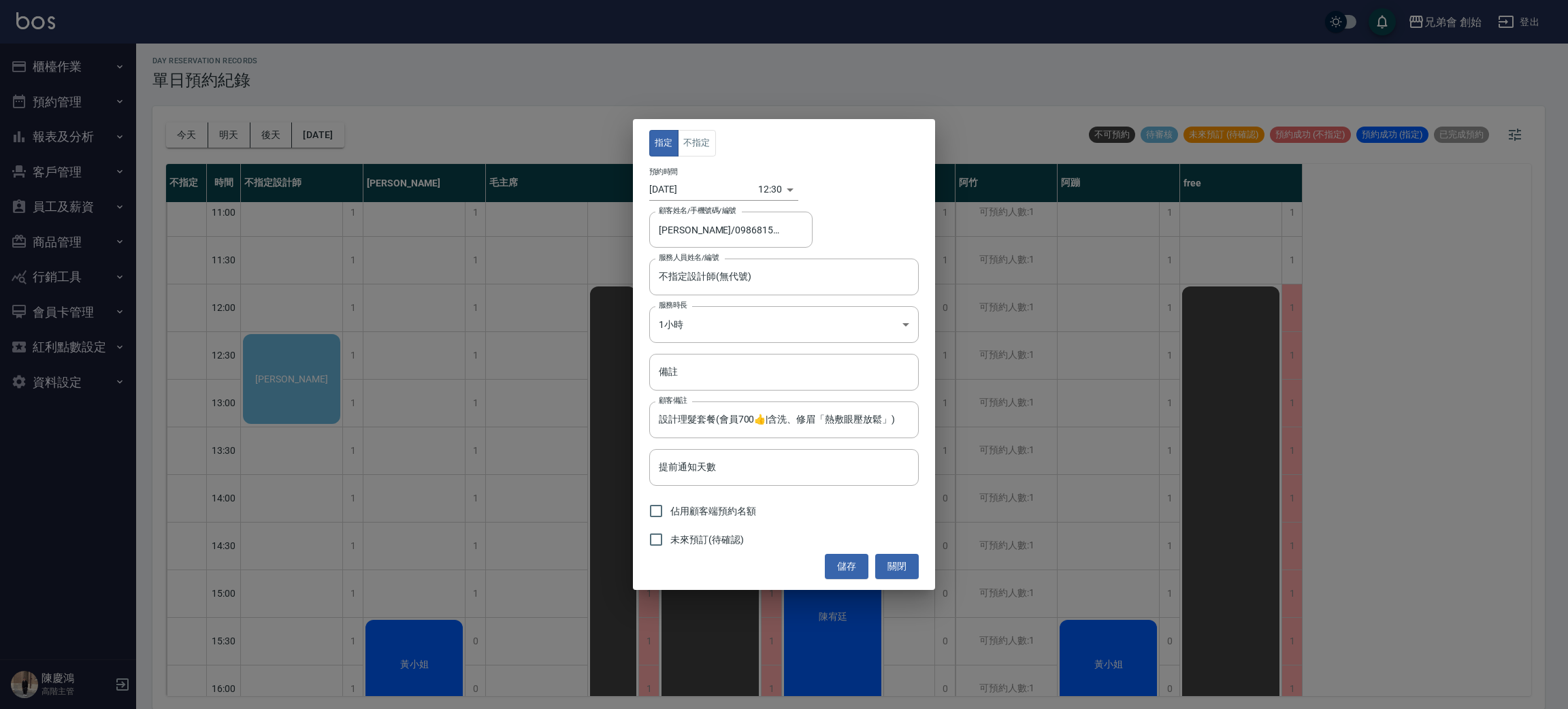
click at [724, 502] on label "佔用顧客端預約名額" at bounding box center [698, 511] width 114 height 28
click at [671, 502] on input "佔用顧客端預約名額" at bounding box center [656, 511] width 28 height 28
checkbox input "true"
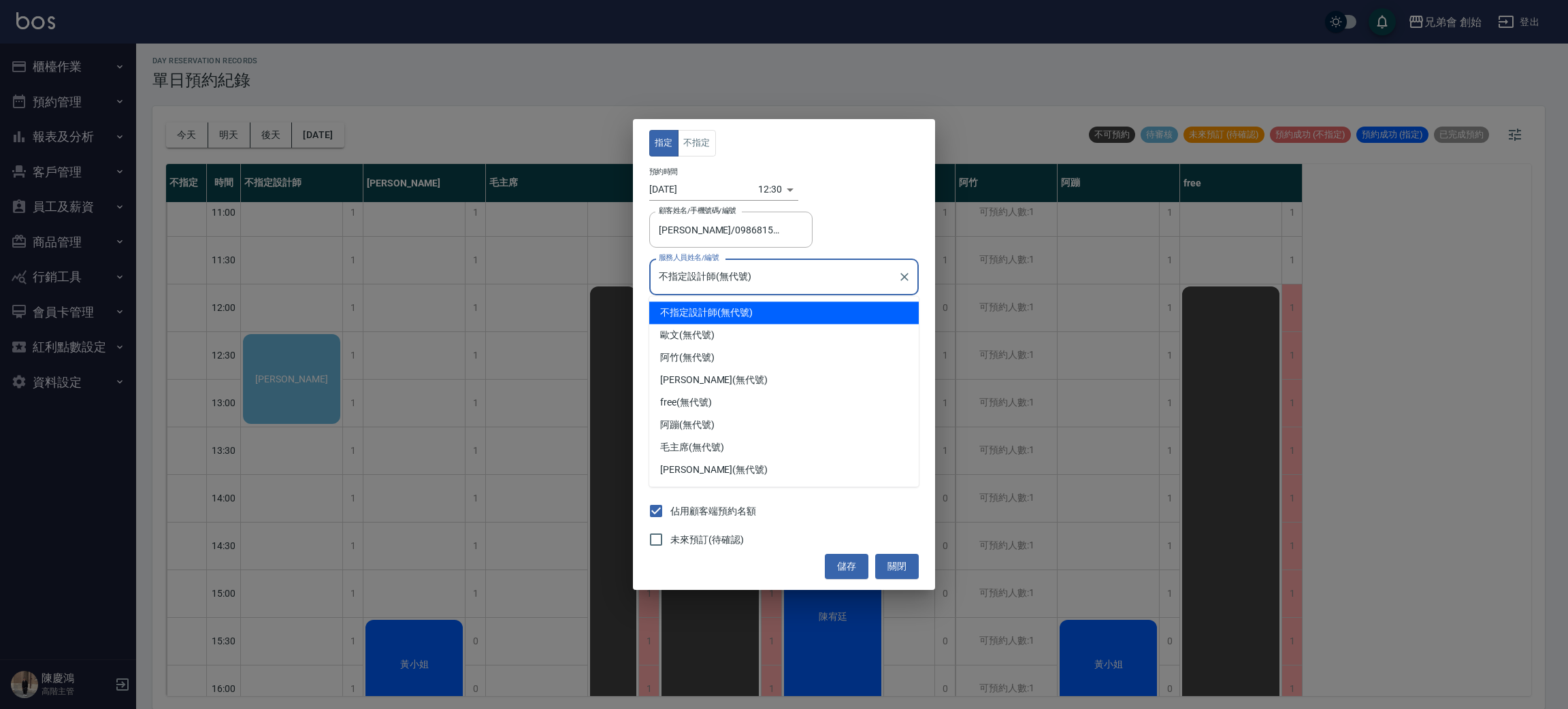
click at [784, 284] on input "不指定設計師(無代號)" at bounding box center [774, 277] width 237 height 24
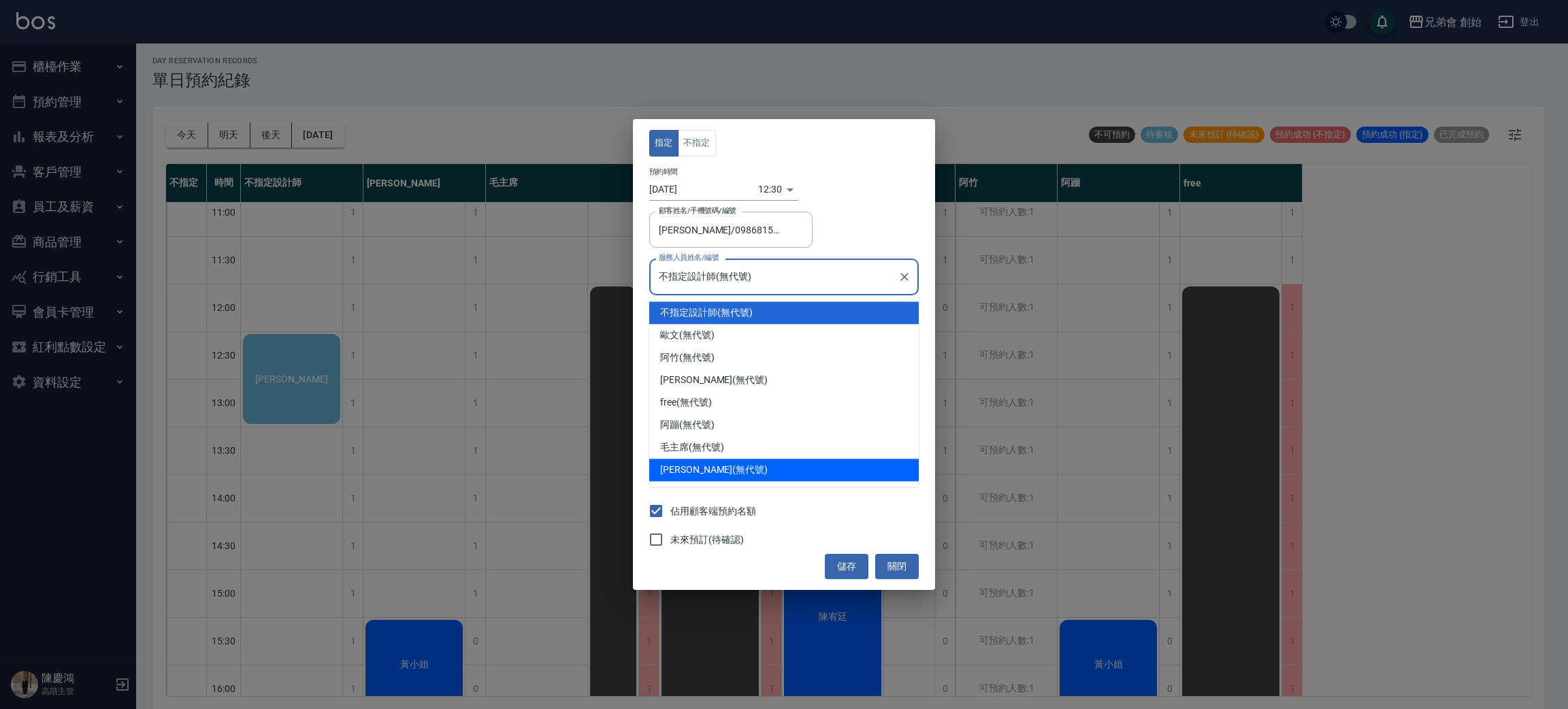
click at [753, 477] on div "[PERSON_NAME] (無代號)" at bounding box center [784, 470] width 269 height 23
type input "[PERSON_NAME](無代號)"
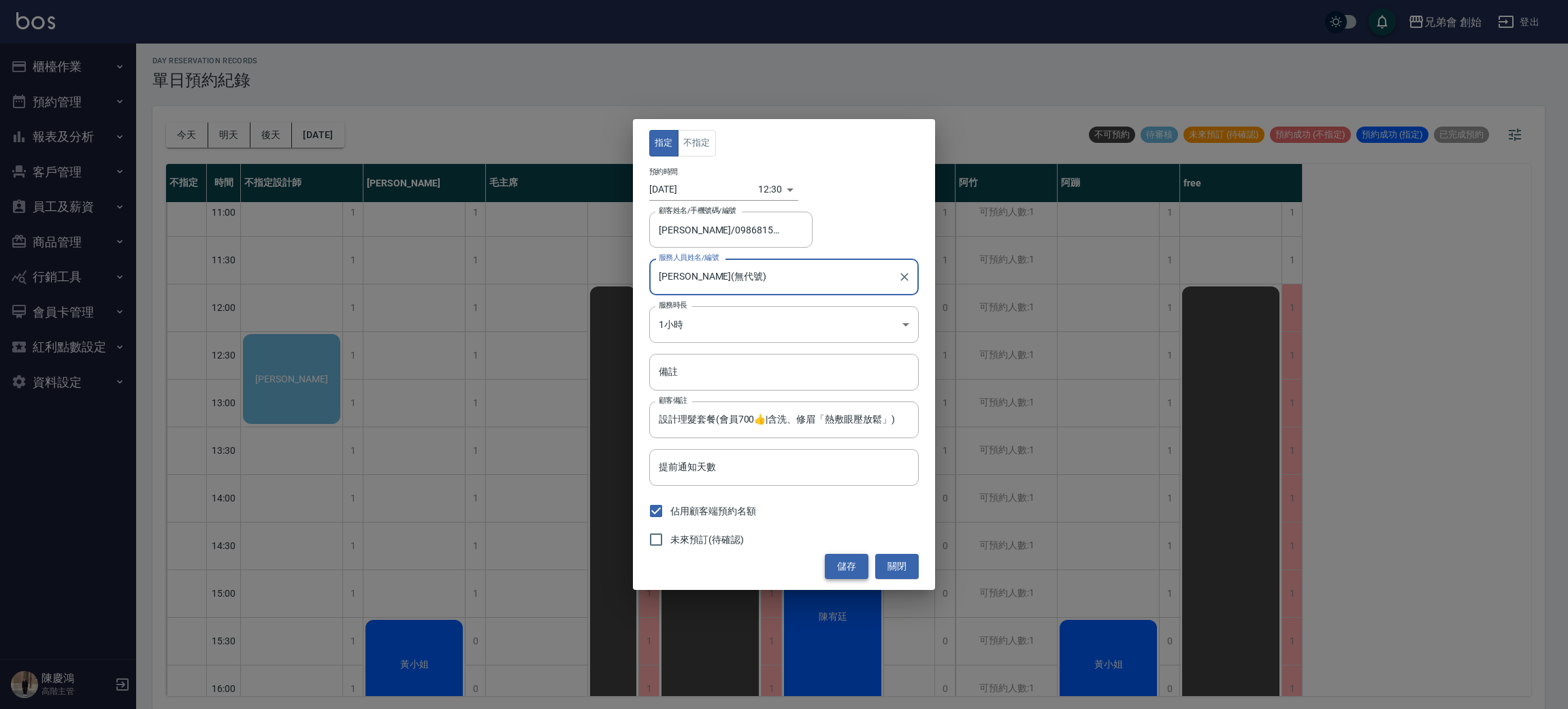
click at [838, 562] on button "儲存" at bounding box center [846, 566] width 43 height 25
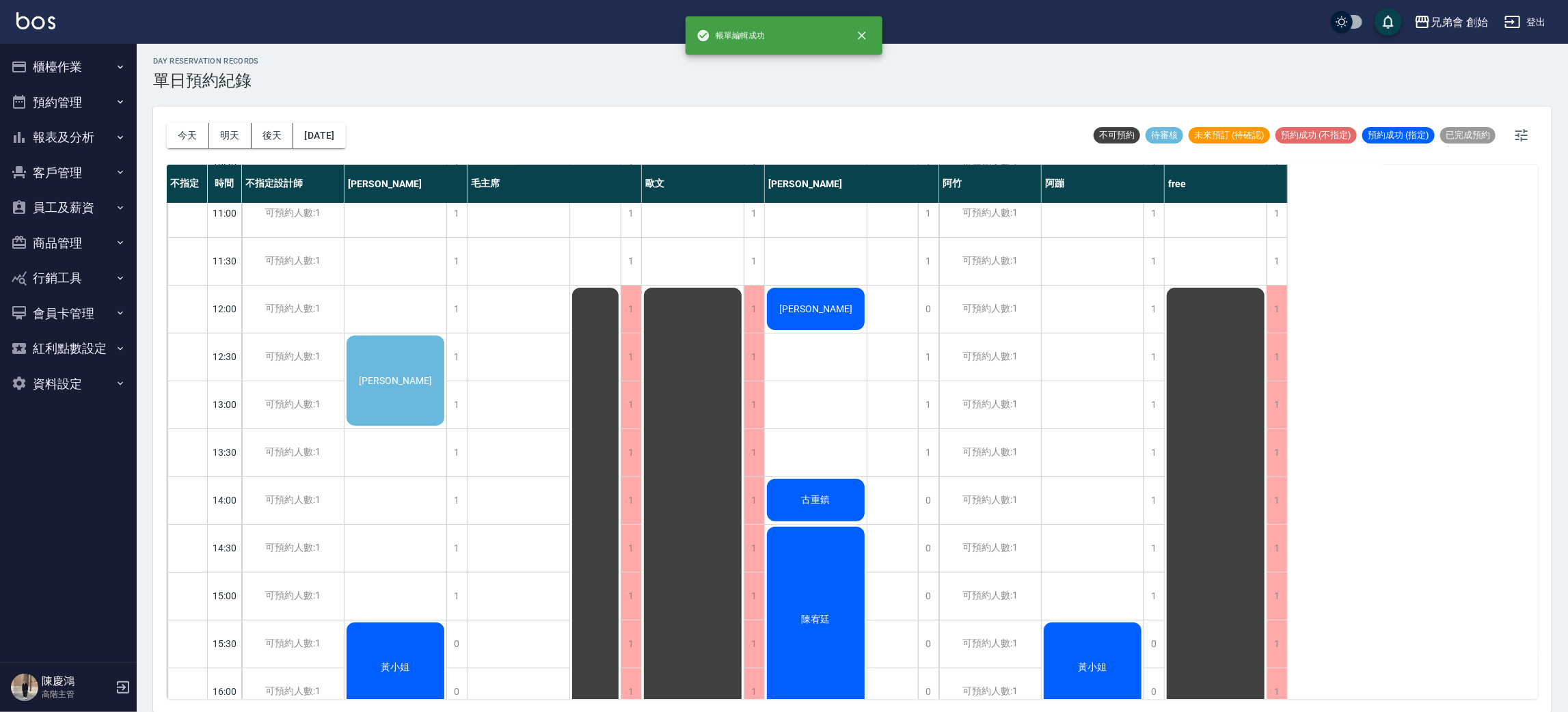
click at [391, 375] on span "[PERSON_NAME]" at bounding box center [395, 380] width 78 height 11
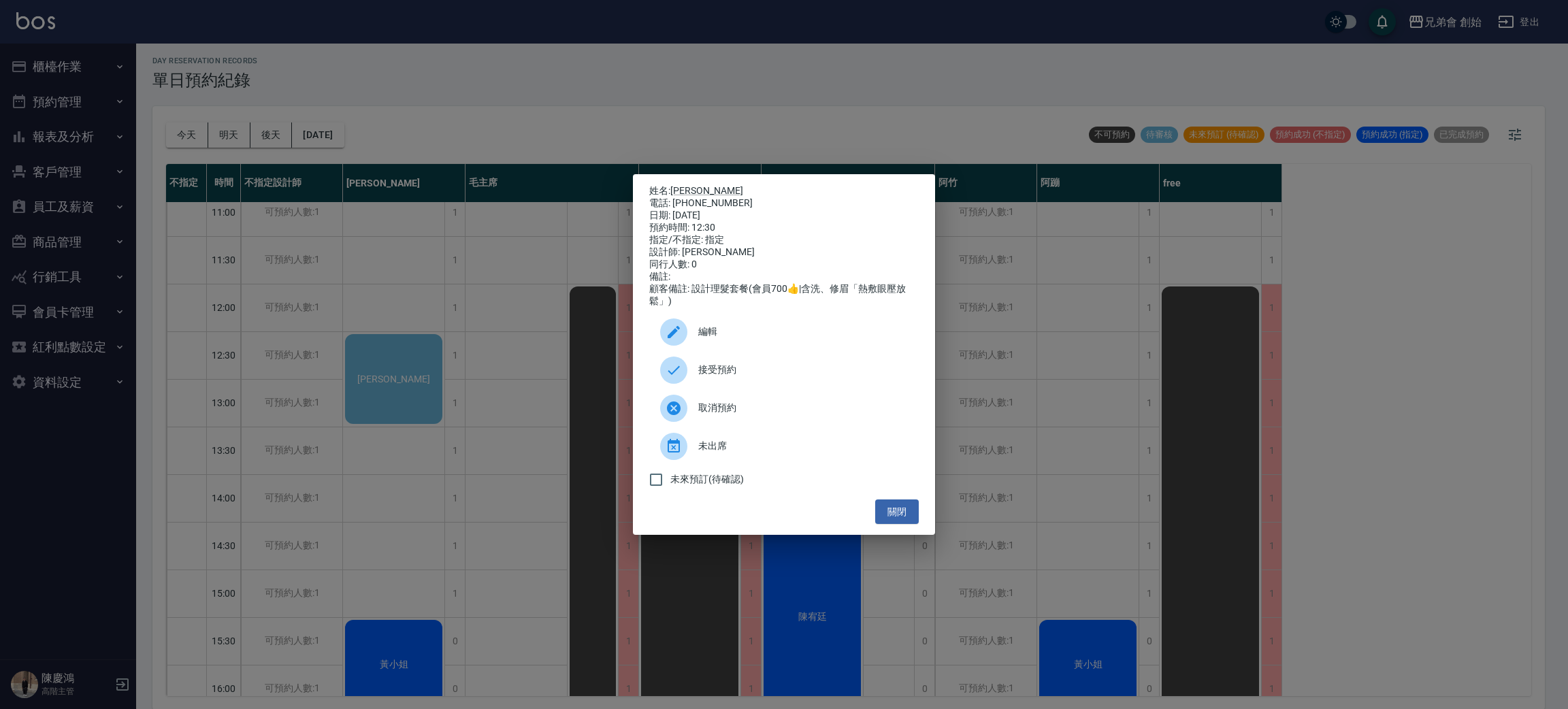
click at [774, 377] on span "接受預約" at bounding box center [803, 370] width 210 height 14
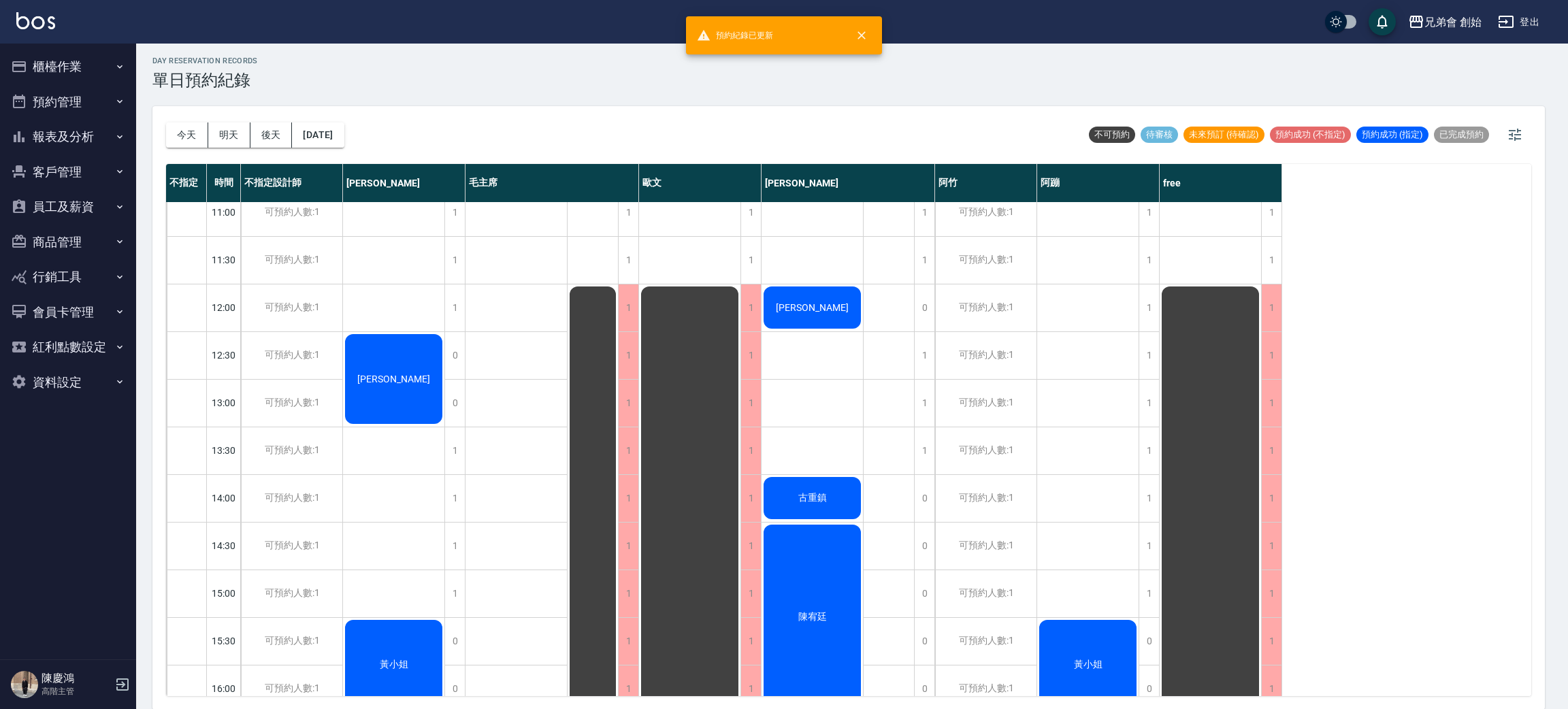
click at [422, 275] on div "姓名: [PERSON_NAME] 電話: [PHONE_NUMBER] 日期: [DATE] 預約時間: 12:30 指定/不指定: 指定 設計師: [PE…" at bounding box center [784, 354] width 1568 height 709
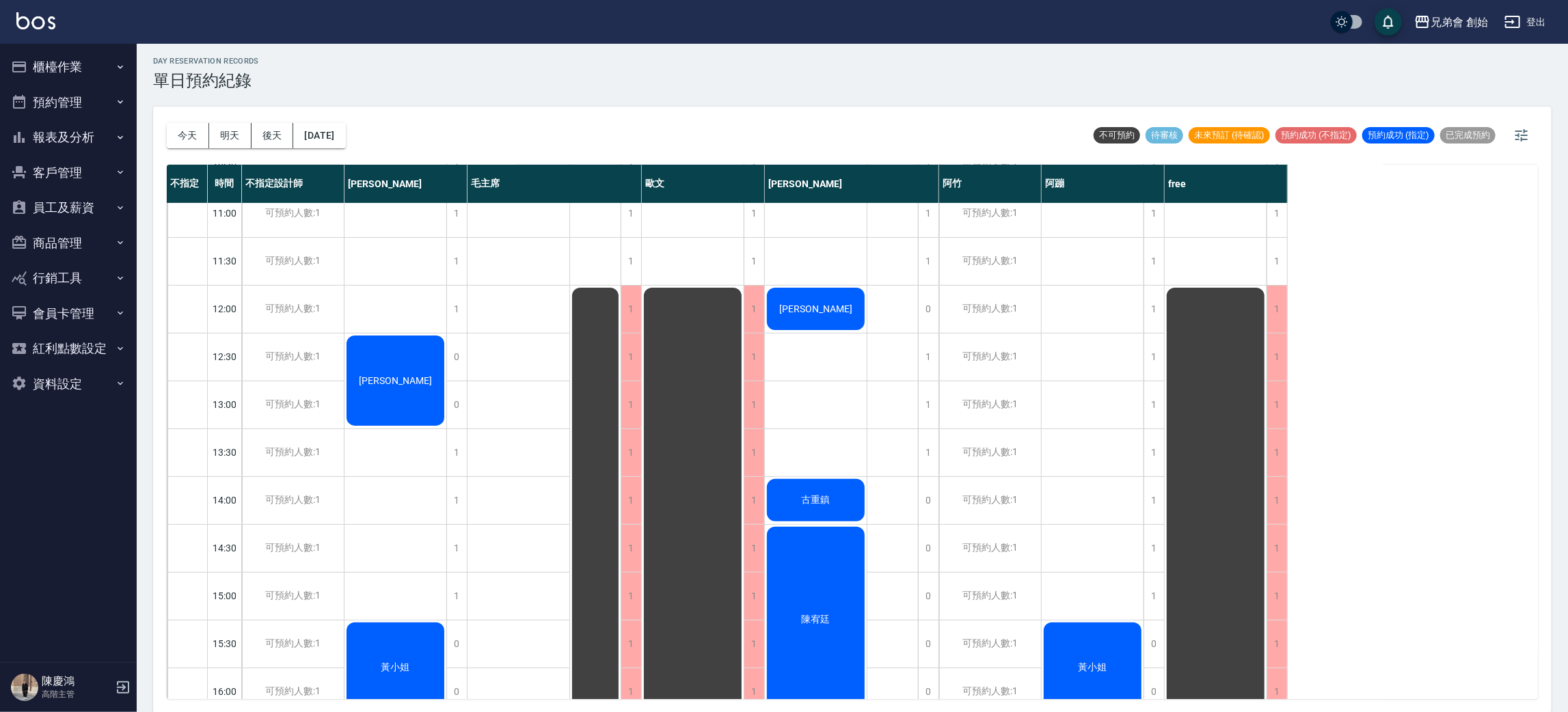
scroll to position [907, 0]
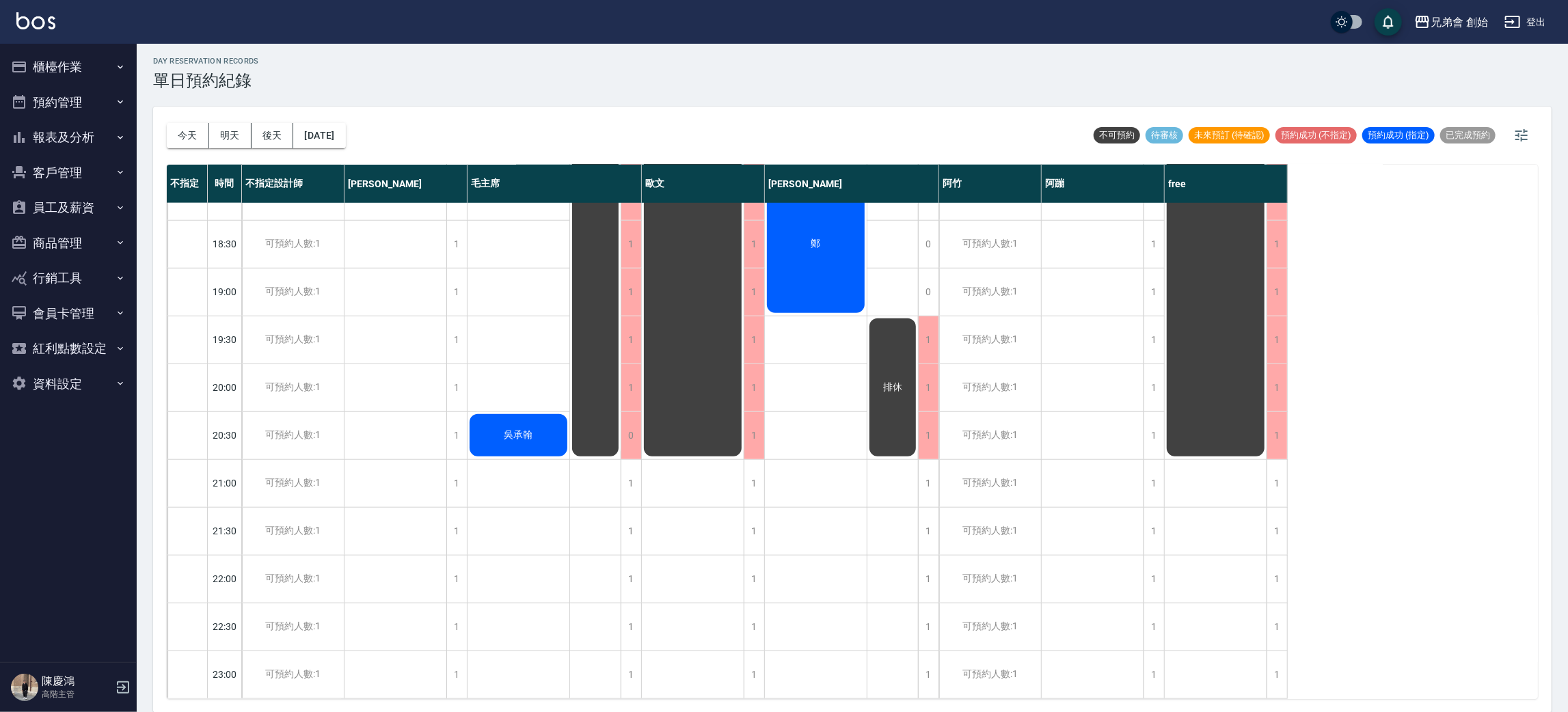
click at [502, 337] on div "吳承翰" at bounding box center [519, 4] width 103 height 1388
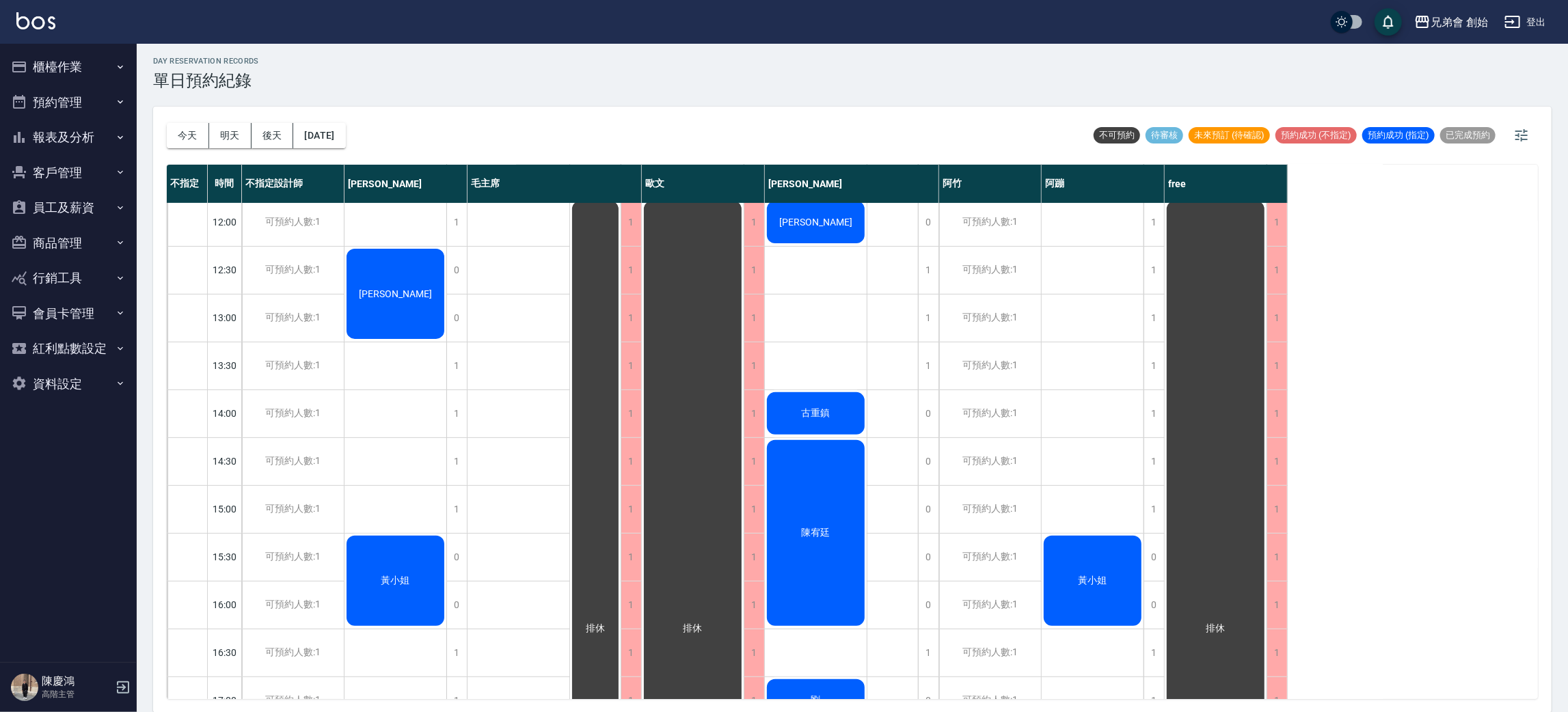
scroll to position [0, 0]
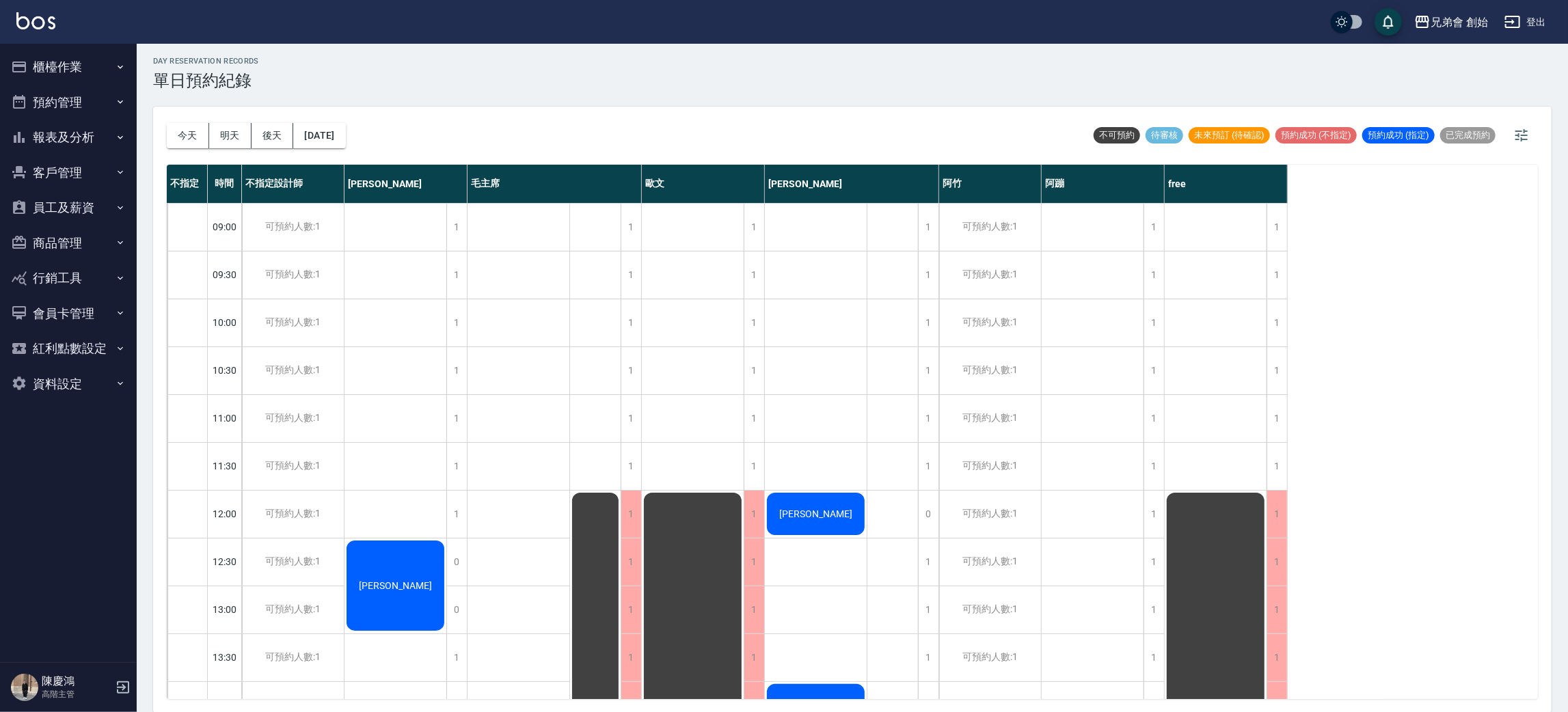
drag, startPoint x: 203, startPoint y: 134, endPoint x: 261, endPoint y: 137, distance: 58.1
click at [202, 134] on button "今天" at bounding box center [188, 135] width 42 height 25
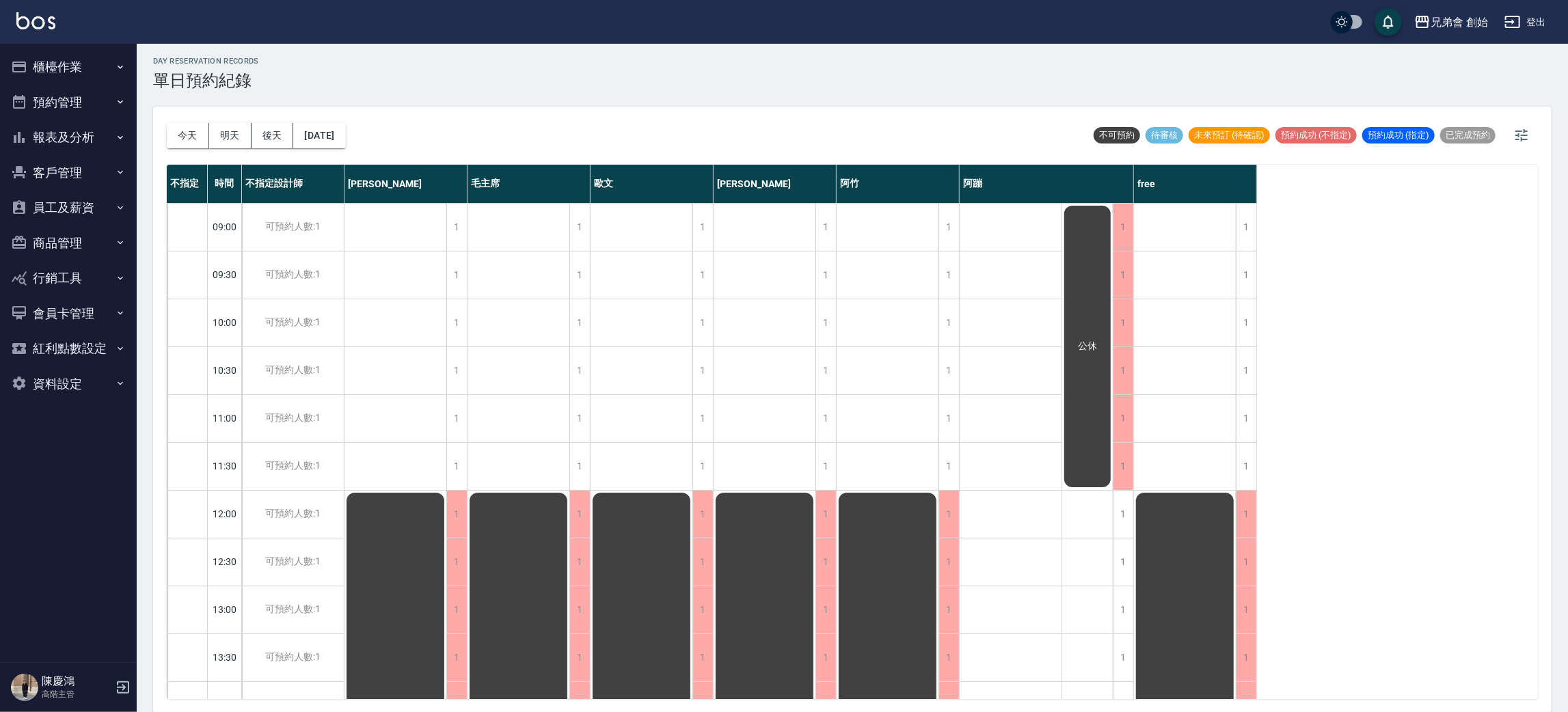
click at [218, 128] on div "day Reservation records 單日預約紀錄 [DATE] [DATE] [DATE] [DATE] 不可預約 待審核 未來預訂 (待確認) …" at bounding box center [852, 377] width 1431 height 673
drag, startPoint x: 173, startPoint y: 136, endPoint x: 196, endPoint y: 126, distance: 25.1
click at [174, 134] on button "今天" at bounding box center [188, 135] width 42 height 25
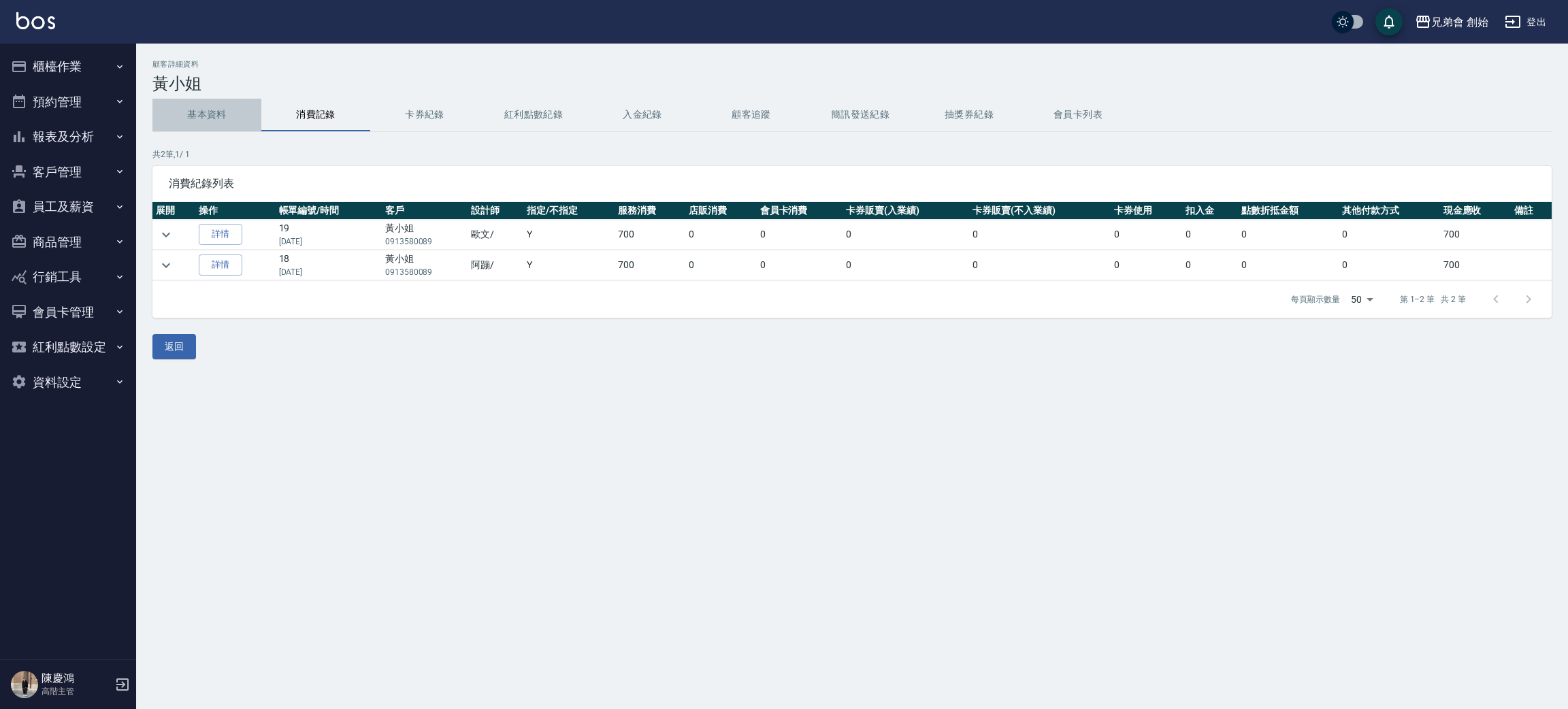
click at [211, 114] on button "基本資料" at bounding box center [207, 115] width 109 height 33
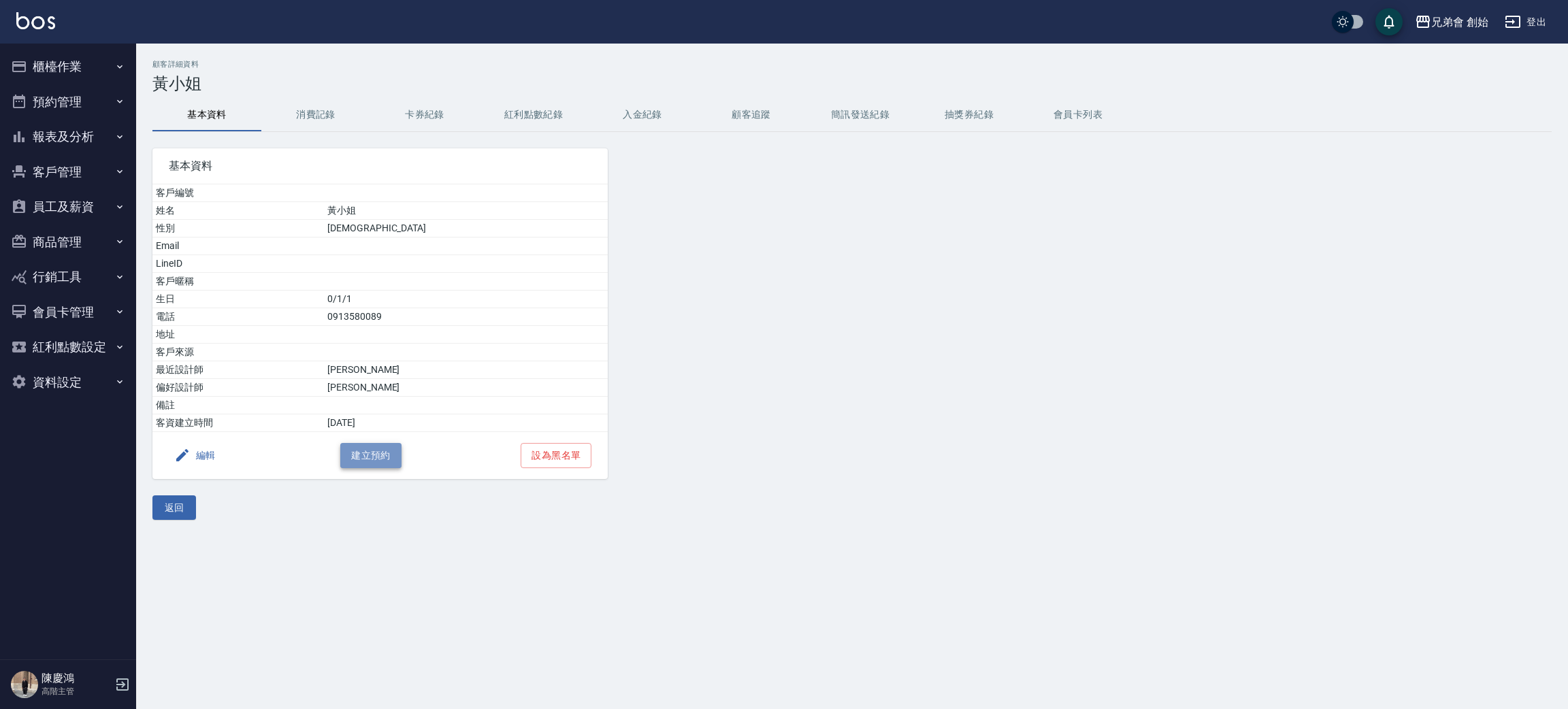
click at [367, 456] on button "建立預約" at bounding box center [371, 455] width 61 height 25
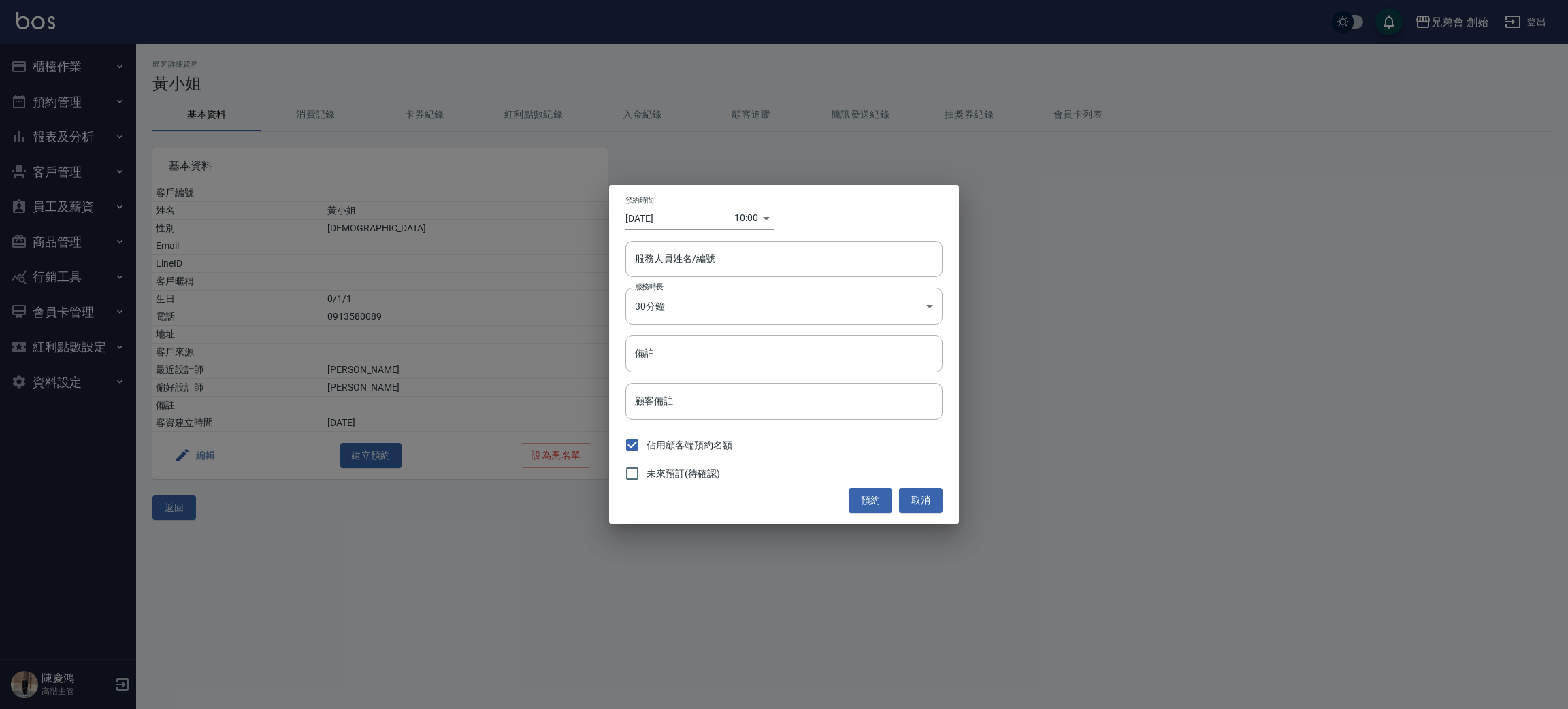
click at [462, 241] on div "預約時間 2025/08/18 10:00 1755482400000 服務人員姓名/編號 服務人員姓名/編號 服務時長 30分鐘 1 服務時長 備註 備註 …" at bounding box center [784, 354] width 1568 height 709
click at [920, 498] on button "取消" at bounding box center [921, 500] width 43 height 25
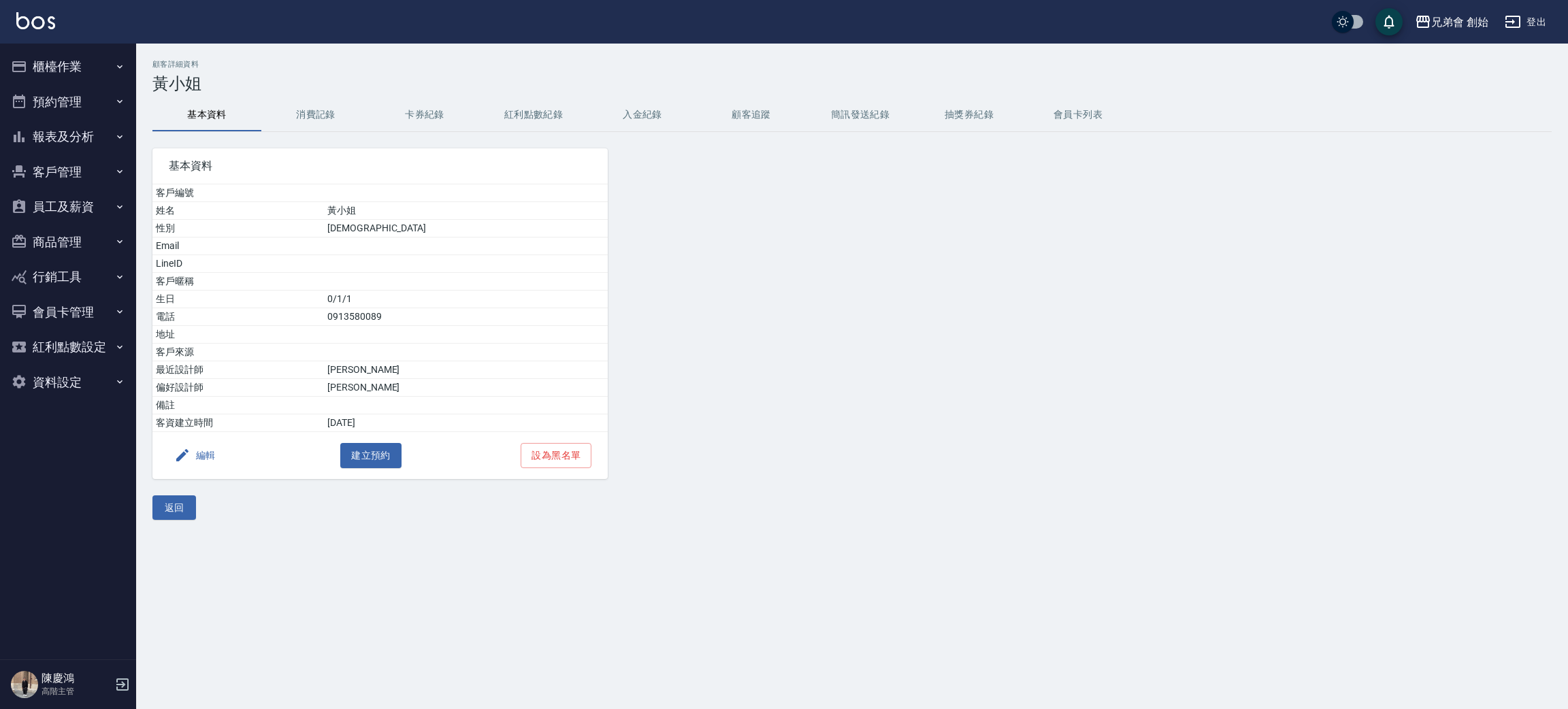
click at [438, 316] on td "0913580089" at bounding box center [465, 317] width 283 height 18
click at [436, 315] on td "0913580089" at bounding box center [465, 317] width 283 height 18
copy td "0913580089"
